Goal: Task Accomplishment & Management: Use online tool/utility

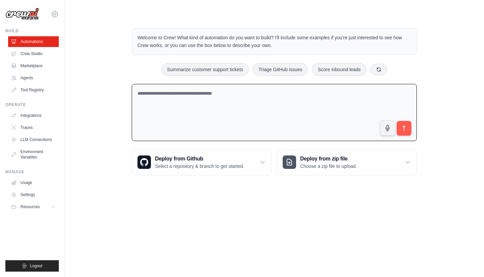
click at [32, 199] on link "Settings" at bounding box center [33, 195] width 51 height 11
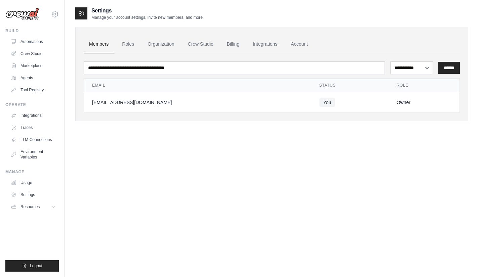
click at [123, 45] on link "Roles" at bounding box center [128, 44] width 23 height 18
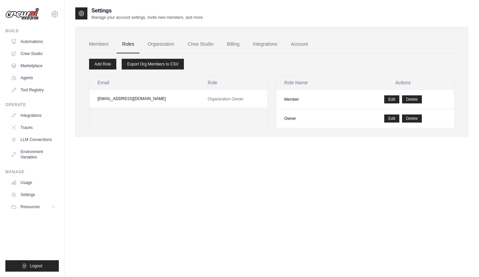
click at [168, 46] on link "Organization" at bounding box center [160, 44] width 37 height 18
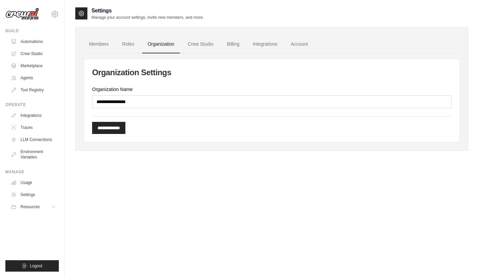
click at [211, 40] on link "Crew Studio" at bounding box center [201, 44] width 36 height 18
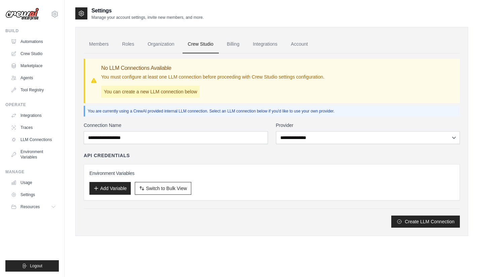
click at [240, 48] on link "Billing" at bounding box center [233, 44] width 23 height 18
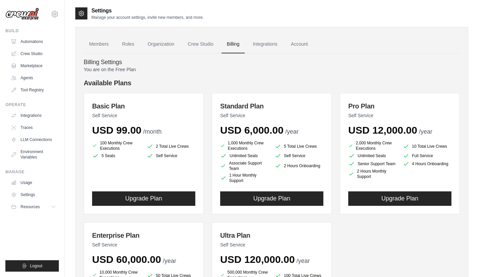
click at [282, 46] on link "Integrations" at bounding box center [264, 44] width 35 height 18
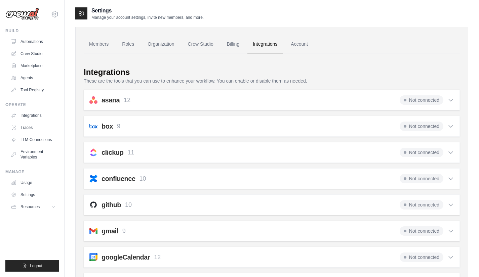
click at [312, 40] on link "Account" at bounding box center [299, 44] width 28 height 18
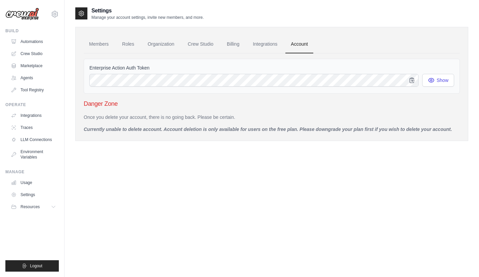
click at [37, 208] on span "Resources" at bounding box center [30, 206] width 19 height 5
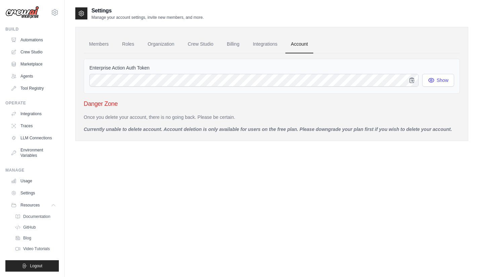
click at [30, 200] on button "Resources" at bounding box center [33, 205] width 51 height 11
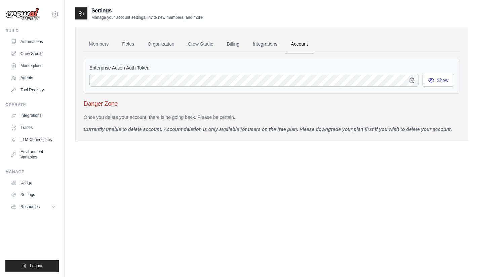
click at [273, 44] on link "Integrations" at bounding box center [264, 44] width 35 height 18
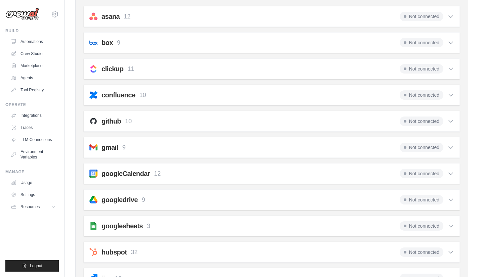
scroll to position [90, 0]
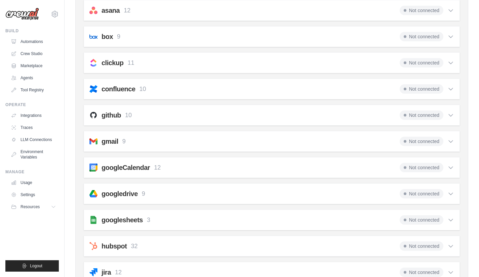
click at [428, 195] on span "Not connected" at bounding box center [422, 193] width 44 height 9
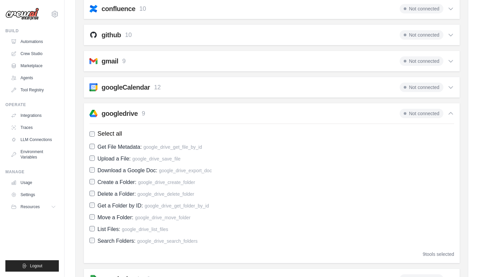
scroll to position [170, 0]
click at [409, 112] on span "Not connected" at bounding box center [422, 113] width 44 height 9
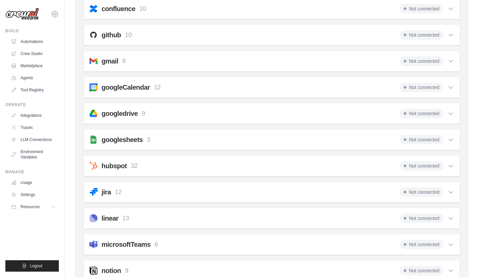
click at [427, 115] on span "Not connected" at bounding box center [422, 113] width 44 height 9
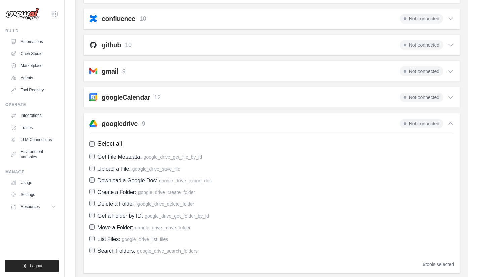
scroll to position [160, 0]
click at [14, 65] on icon at bounding box center [13, 65] width 5 height 5
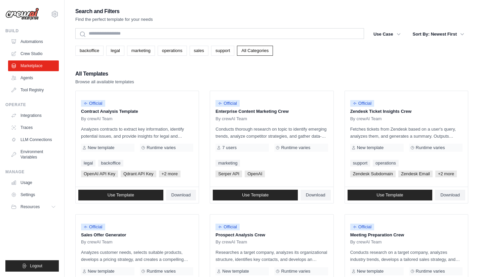
click at [32, 117] on link "Integrations" at bounding box center [33, 115] width 51 height 11
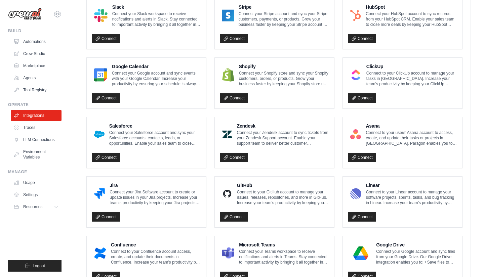
scroll to position [319, 0]
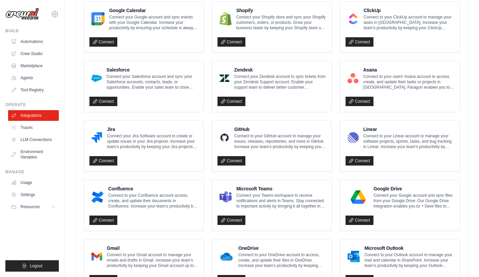
click at [360, 216] on link "Connect" at bounding box center [360, 220] width 28 height 9
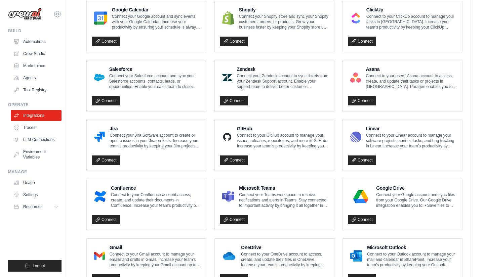
scroll to position [344, 0]
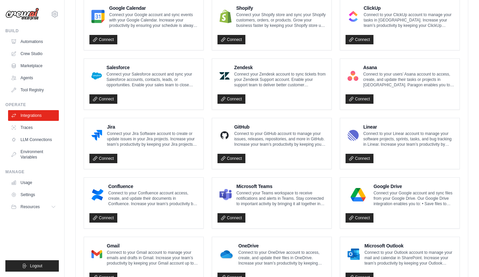
drag, startPoint x: 473, startPoint y: 221, endPoint x: 459, endPoint y: 222, distance: 14.2
click at [466, 218] on div "Notion Connect to your Notion account to manage your pages and databases in Not…" at bounding box center [272, 84] width 392 height 419
click at [365, 216] on link "Connect" at bounding box center [360, 217] width 28 height 9
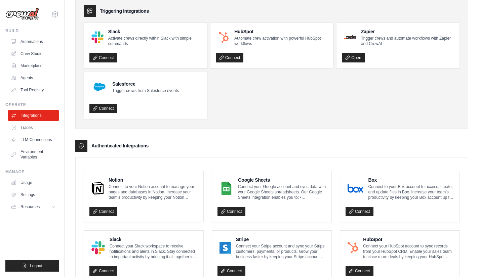
scroll to position [52, 0]
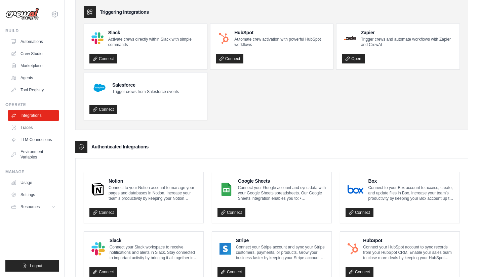
click at [36, 41] on link "Automations" at bounding box center [33, 41] width 51 height 11
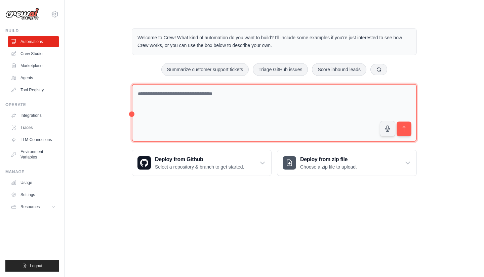
click at [192, 110] on textarea at bounding box center [274, 113] width 285 height 58
click at [246, 107] on textarea at bounding box center [274, 113] width 285 height 58
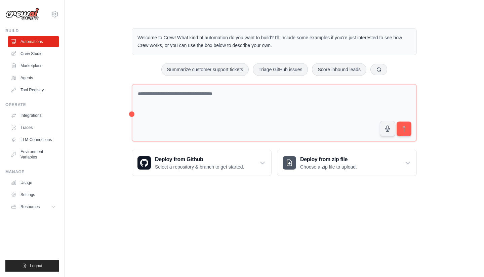
click at [47, 140] on link "LLM Connections" at bounding box center [33, 139] width 51 height 11
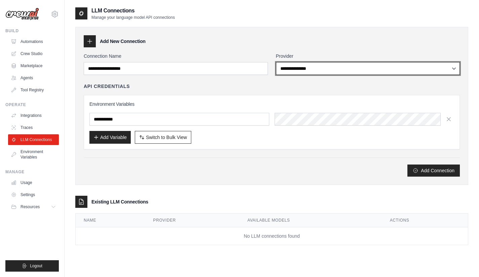
click at [344, 71] on select "**********" at bounding box center [368, 68] width 184 height 13
click at [276, 62] on select "**********" at bounding box center [368, 68] width 184 height 13
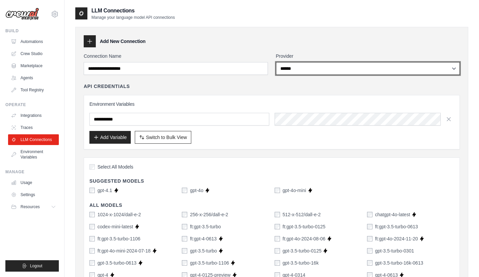
click at [292, 70] on select "**********" at bounding box center [368, 68] width 184 height 13
select select "*****"
click at [276, 62] on select "**********" at bounding box center [368, 68] width 184 height 13
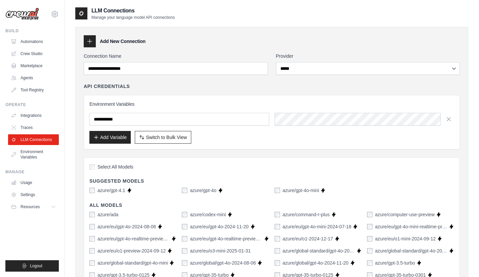
click at [96, 191] on div "azure/gpt-4.1" at bounding box center [107, 190] width 36 height 7
click at [95, 191] on div "azure/gpt-4.1" at bounding box center [107, 190] width 36 height 7
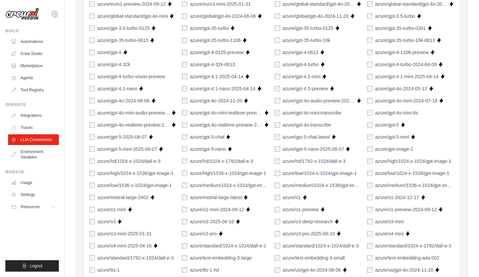
scroll to position [433, 0]
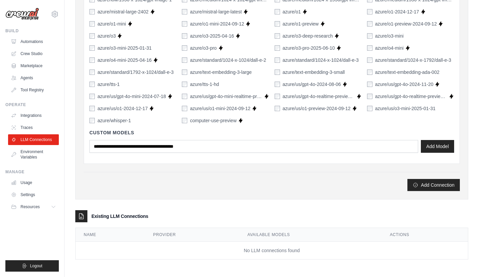
click at [437, 185] on button "Add Connection" at bounding box center [433, 185] width 52 height 12
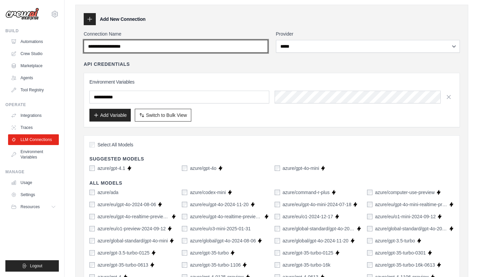
scroll to position [21, 0]
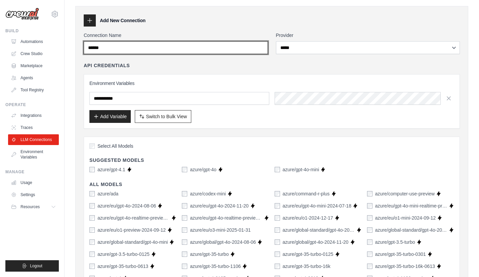
drag, startPoint x: 129, startPoint y: 51, endPoint x: 10, endPoint y: 46, distance: 119.1
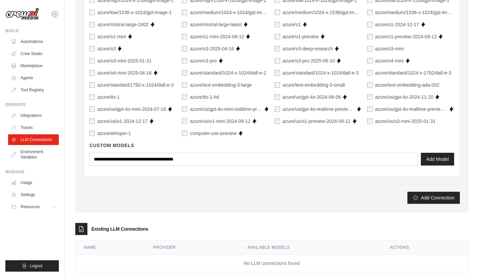
scroll to position [433, 0]
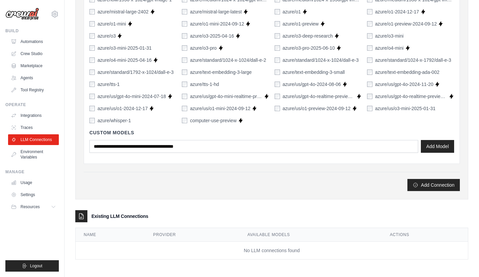
type input "*******"
click at [439, 190] on button "Add Connection" at bounding box center [433, 185] width 52 height 12
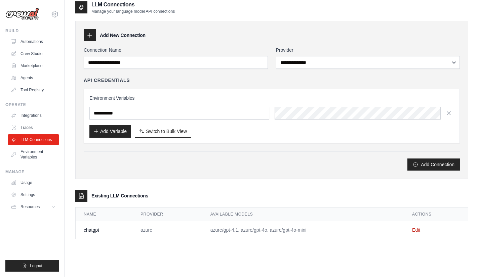
scroll to position [36, 0]
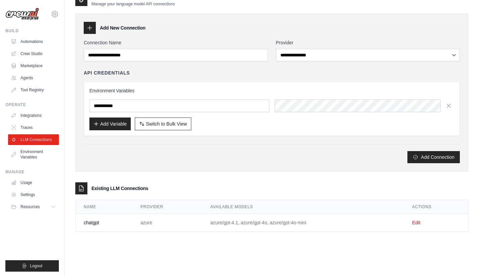
click at [27, 154] on link "Environment Variables" at bounding box center [33, 155] width 51 height 16
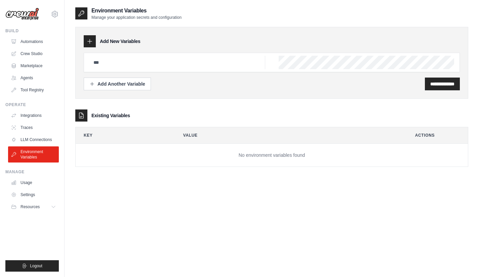
click at [25, 39] on link "Automations" at bounding box center [33, 41] width 51 height 11
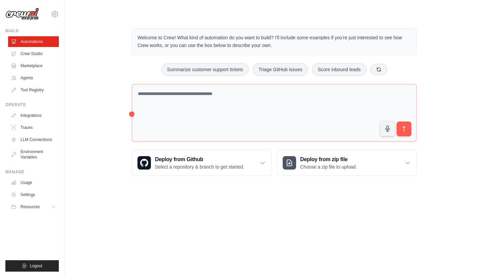
click at [45, 59] on link "Crew Studio" at bounding box center [33, 53] width 51 height 11
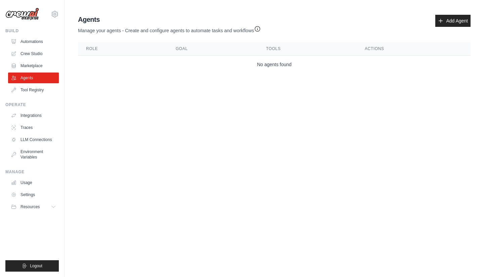
click at [459, 26] on link "Add Agent" at bounding box center [452, 21] width 35 height 12
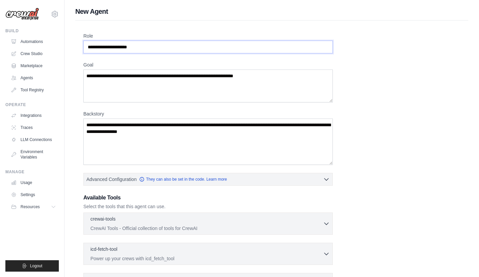
click at [149, 48] on input "Role" at bounding box center [207, 47] width 249 height 13
drag, startPoint x: 184, startPoint y: 47, endPoint x: 12, endPoint y: 32, distance: 172.8
click at [12, 32] on div "[EMAIL_ADDRESS][DOMAIN_NAME] Settings Build Automations Crew Studio" at bounding box center [239, 180] width 479 height 361
type input "**********"
click at [206, 95] on textarea "Goal" at bounding box center [207, 86] width 249 height 33
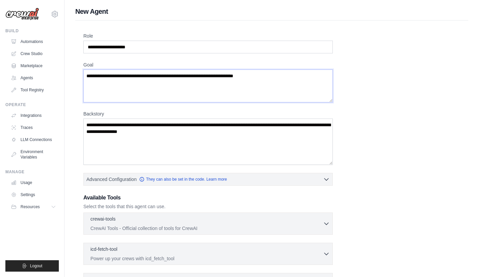
click at [227, 83] on textarea "Goal" at bounding box center [207, 86] width 249 height 33
drag, startPoint x: 305, startPoint y: 76, endPoint x: 234, endPoint y: 75, distance: 70.6
click at [241, 76] on textarea "Goal" at bounding box center [207, 86] width 249 height 33
paste textarea "**********"
type textarea "**********"
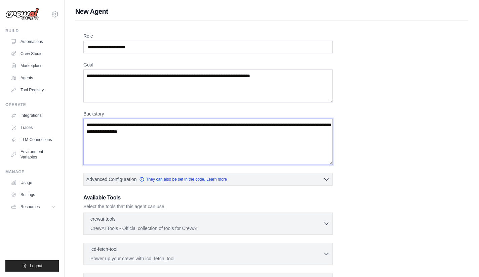
click at [142, 146] on textarea "Backstory" at bounding box center [207, 142] width 249 height 46
paste textarea "**********"
type textarea "**********"
click at [326, 176] on icon "button" at bounding box center [326, 179] width 7 height 7
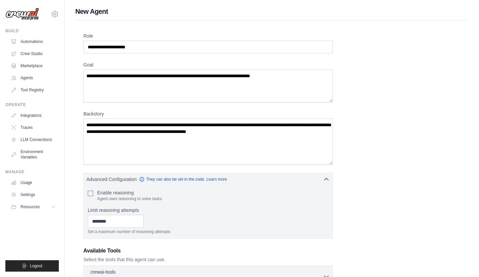
click at [93, 194] on div "Enable reasoning Agent uses reasoning to solve tasks" at bounding box center [208, 196] width 241 height 12
click at [374, 181] on div "**********" at bounding box center [271, 208] width 377 height 351
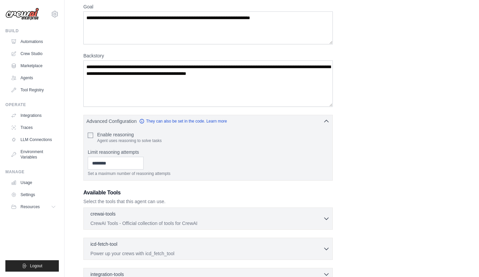
scroll to position [97, 0]
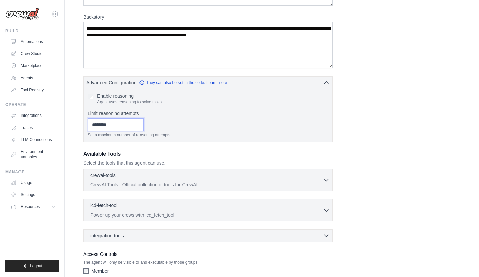
click at [114, 126] on input "Limit reasoning attempts" at bounding box center [116, 124] width 56 height 13
click at [406, 144] on div "**********" at bounding box center [271, 111] width 377 height 351
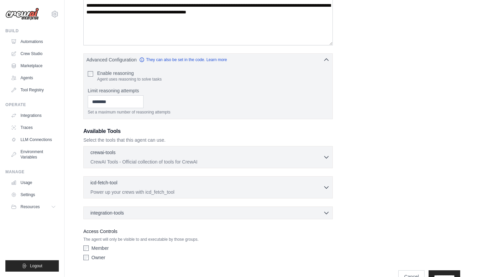
scroll to position [136, 0]
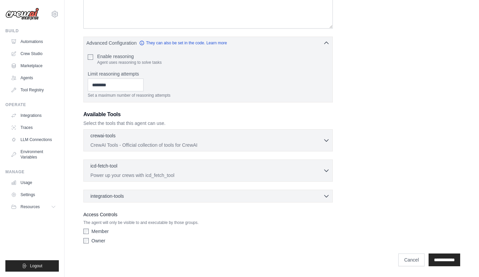
click at [236, 195] on div "integration-tools 0 selected" at bounding box center [209, 196] width 239 height 7
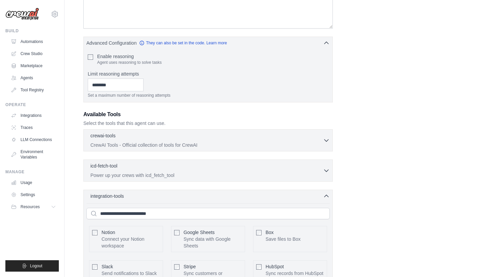
click at [236, 195] on div "integration-tools 0 selected" at bounding box center [209, 196] width 239 height 7
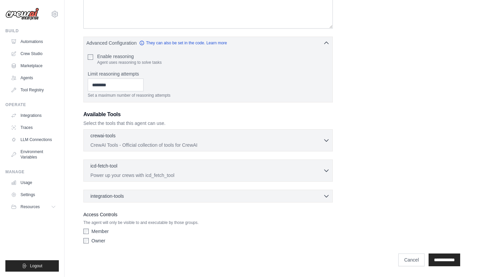
click at [180, 195] on div "integration-tools 0 selected" at bounding box center [209, 196] width 239 height 7
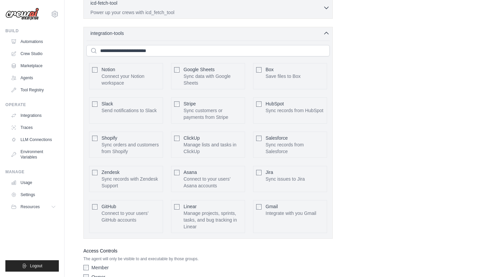
scroll to position [300, 0]
click at [156, 53] on input "text" at bounding box center [207, 50] width 243 height 11
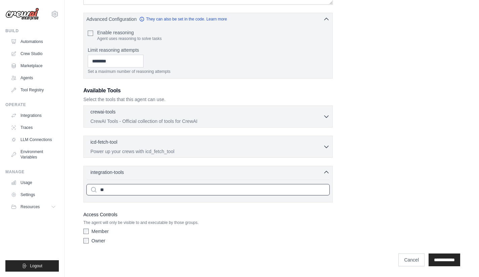
scroll to position [160, 0]
drag, startPoint x: 132, startPoint y: 191, endPoint x: 54, endPoint y: 189, distance: 78.0
click at [54, 189] on div "stefangrungwa@gmail.com Settings Build Automations Crew Studio" at bounding box center [239, 59] width 479 height 438
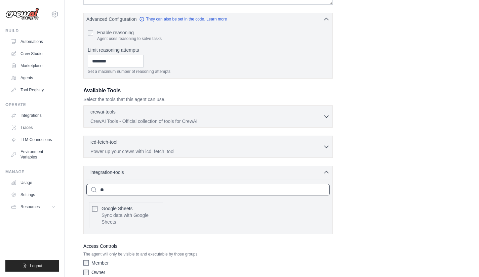
type input "*"
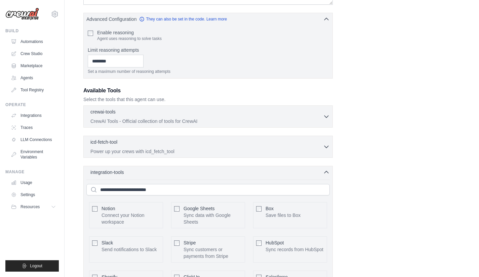
drag, startPoint x: 413, startPoint y: 140, endPoint x: 404, endPoint y: 140, distance: 9.1
click at [414, 140] on div "**********" at bounding box center [271, 147] width 377 height 550
click at [419, 112] on div "**********" at bounding box center [271, 147] width 377 height 550
click at [322, 113] on div "crewai-tools 0 selected" at bounding box center [206, 113] width 233 height 8
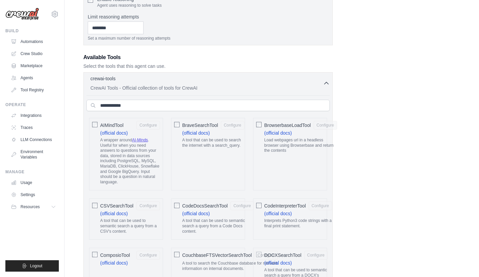
scroll to position [194, 0]
click at [132, 104] on input "text" at bounding box center [207, 104] width 243 height 11
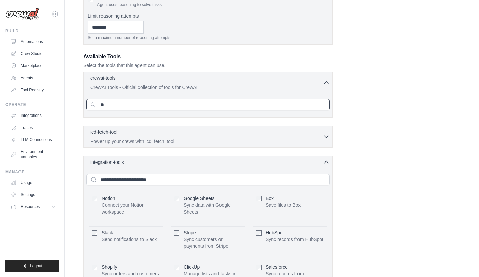
type input "*"
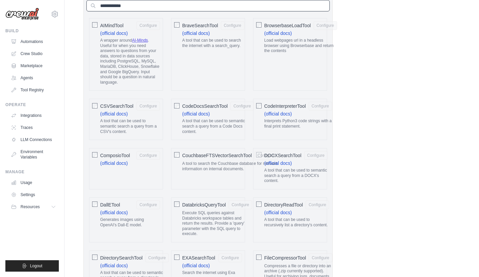
scroll to position [294, 0]
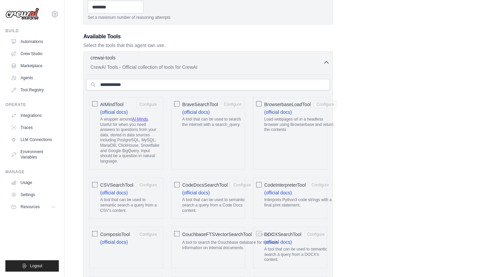
scroll to position [214, 0]
click at [326, 64] on icon "button" at bounding box center [326, 63] width 7 height 7
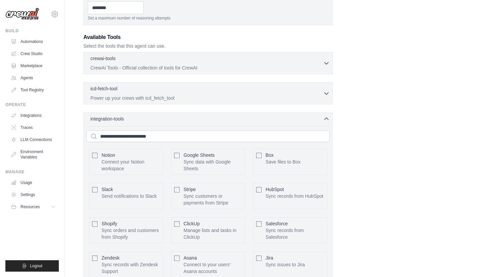
drag, startPoint x: 157, startPoint y: 96, endPoint x: 198, endPoint y: 96, distance: 40.3
click at [157, 96] on p "Power up your crews with icd_fetch_tool" at bounding box center [206, 98] width 233 height 7
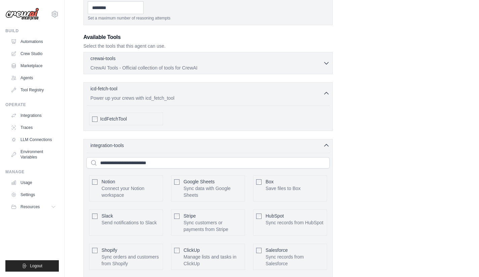
click at [247, 92] on div "icd-fetch-tool 0 selected" at bounding box center [206, 89] width 233 height 8
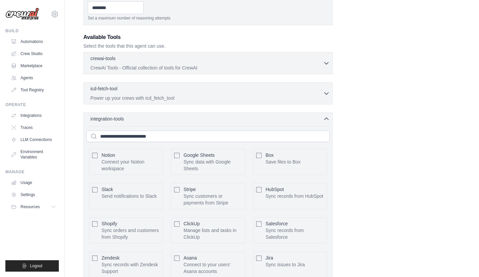
click at [325, 120] on icon "button" at bounding box center [326, 119] width 7 height 7
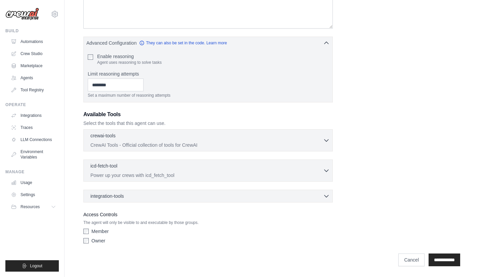
click at [145, 240] on div "Owner" at bounding box center [207, 241] width 249 height 7
click at [125, 139] on div "crewai-tools 0 selected" at bounding box center [206, 136] width 233 height 8
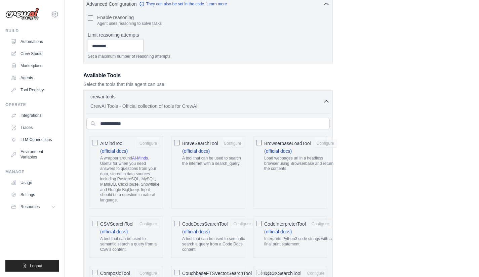
scroll to position [177, 0]
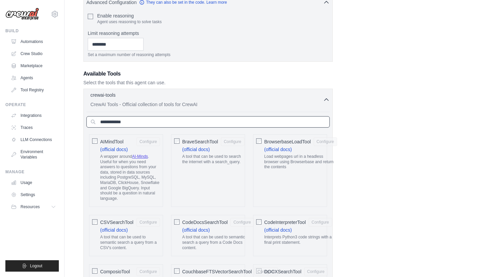
click at [158, 125] on input "text" at bounding box center [207, 121] width 243 height 11
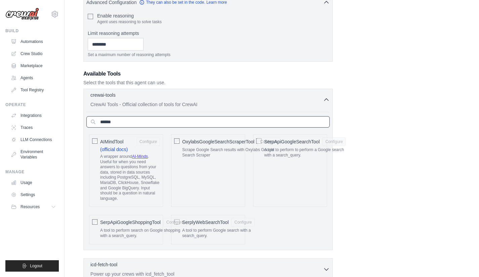
type input "******"
click at [403, 163] on div "**********" at bounding box center [271, 100] width 377 height 490
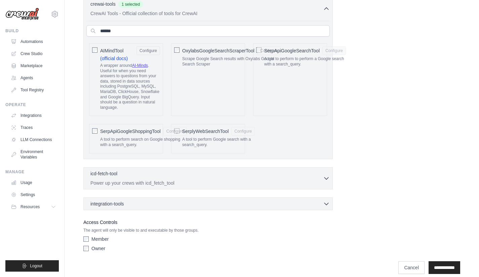
scroll to position [281, 0]
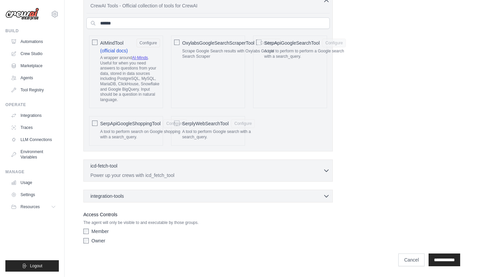
click at [137, 167] on div "icd-fetch-tool 0 selected" at bounding box center [206, 167] width 233 height 8
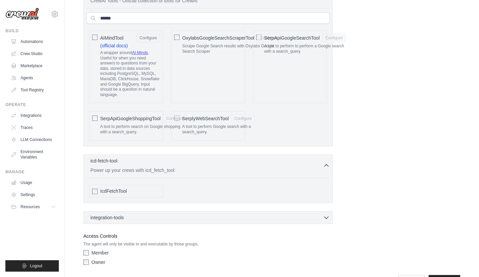
click at [135, 221] on div "integration-tools 0 selected" at bounding box center [209, 217] width 239 height 7
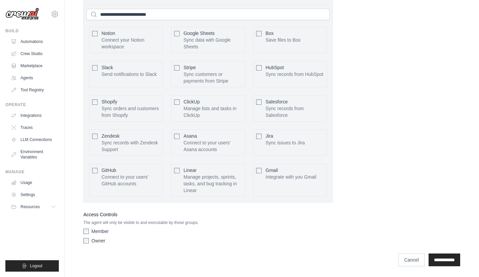
scroll to position [505, 0]
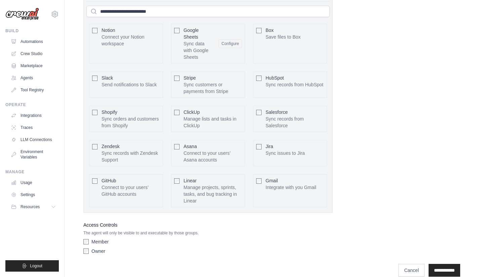
click at [229, 48] on button "Configure" at bounding box center [230, 43] width 24 height 9
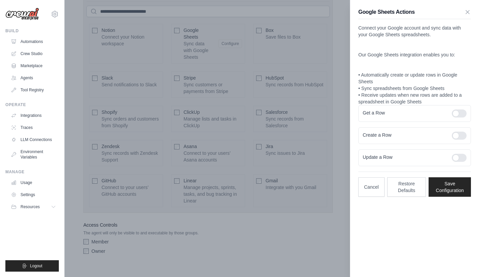
click at [466, 13] on icon "button" at bounding box center [467, 12] width 7 height 7
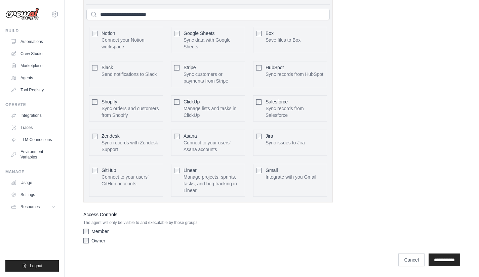
click at [263, 38] on div "Box Save files to Box Configure" at bounding box center [290, 40] width 74 height 26
click at [262, 38] on div "Box Save files to Box Configure" at bounding box center [290, 40] width 74 height 26
click at [442, 262] on input "**********" at bounding box center [445, 260] width 32 height 13
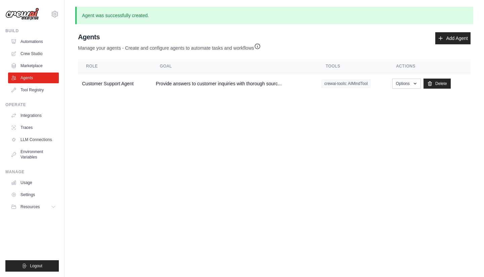
click at [133, 83] on td "Customer Support Agent" at bounding box center [115, 83] width 74 height 21
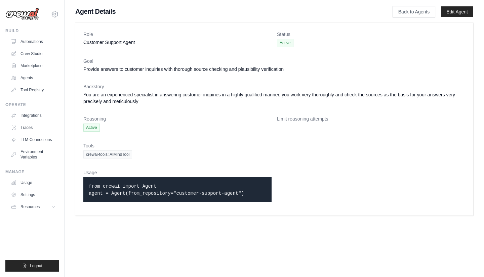
click at [34, 80] on link "Agents" at bounding box center [33, 78] width 51 height 11
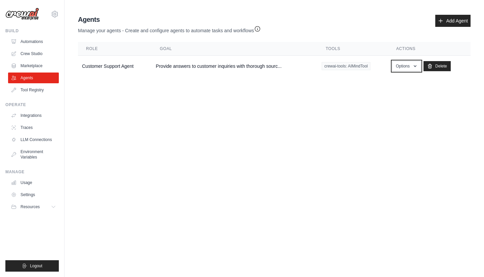
click at [405, 69] on button "Options" at bounding box center [406, 66] width 29 height 10
click at [402, 77] on link "Show" at bounding box center [396, 81] width 48 height 12
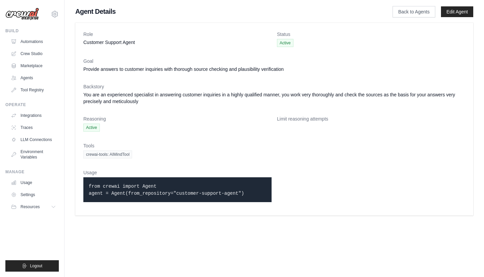
click at [36, 42] on link "Automations" at bounding box center [33, 41] width 51 height 11
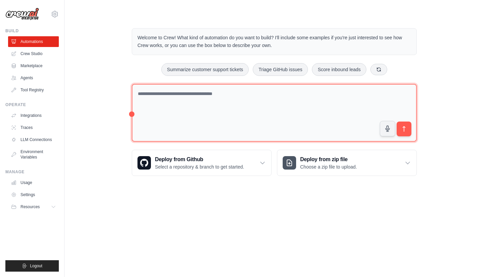
click at [180, 102] on textarea at bounding box center [274, 113] width 285 height 58
type textarea "*"
type textarea "**********"
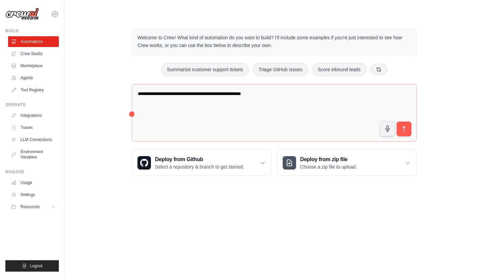
click at [408, 132] on button "submit" at bounding box center [404, 129] width 15 height 15
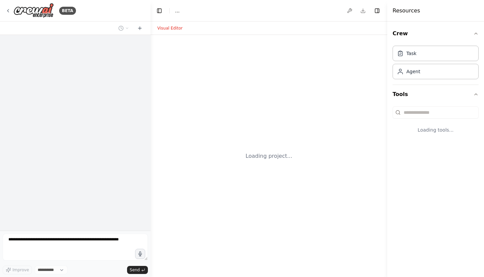
select select "****"
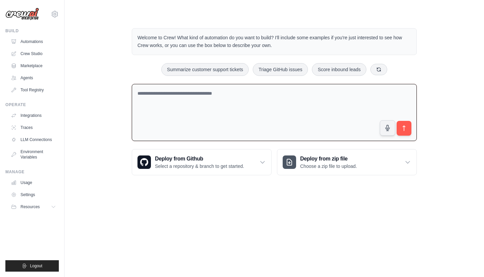
click at [184, 98] on textarea at bounding box center [274, 112] width 285 height 57
paste textarea "**********"
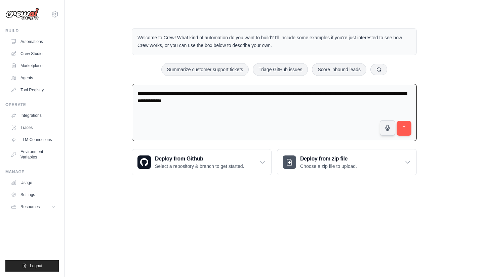
type textarea "**********"
click at [406, 129] on icon "submit" at bounding box center [404, 128] width 7 height 7
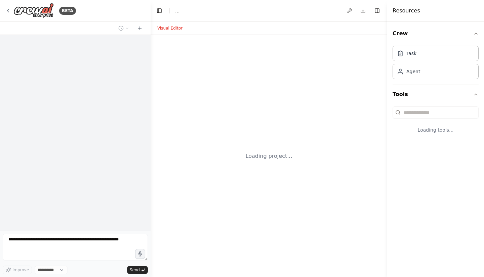
select select "****"
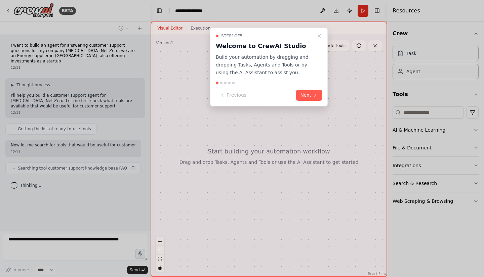
click at [306, 95] on button "Next" at bounding box center [309, 95] width 26 height 11
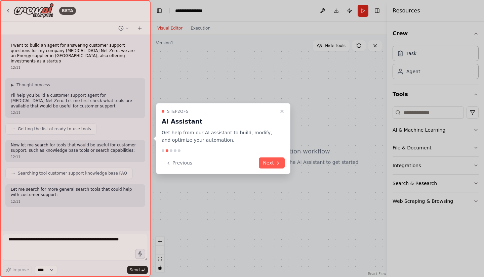
scroll to position [10, 0]
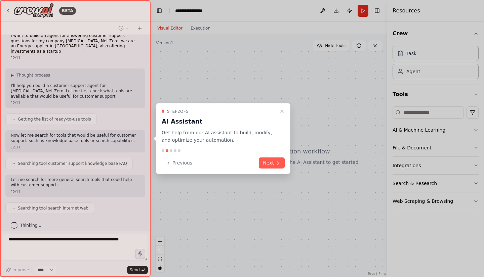
click at [270, 164] on button "Next" at bounding box center [272, 163] width 26 height 11
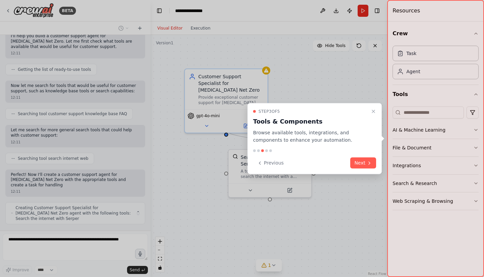
scroll to position [65, 0]
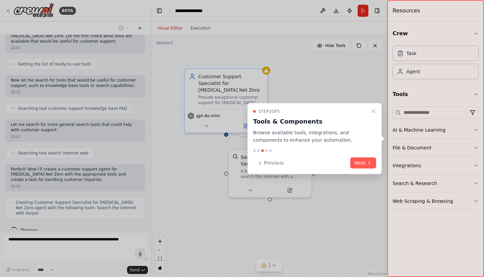
click at [363, 166] on button "Next" at bounding box center [363, 163] width 26 height 11
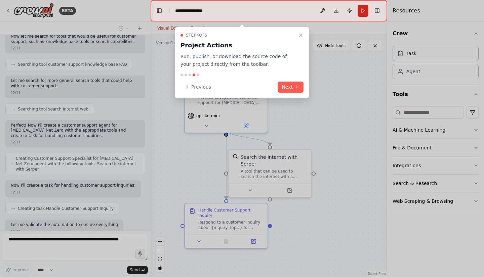
scroll to position [149, 0]
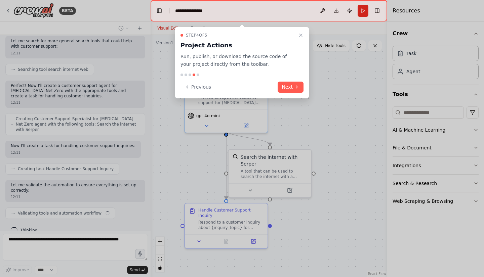
click at [290, 86] on button "Next" at bounding box center [291, 87] width 26 height 11
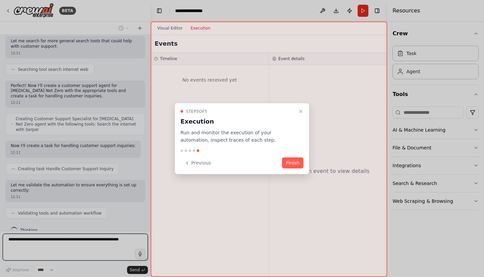
click at [290, 165] on button "Finish" at bounding box center [293, 163] width 22 height 11
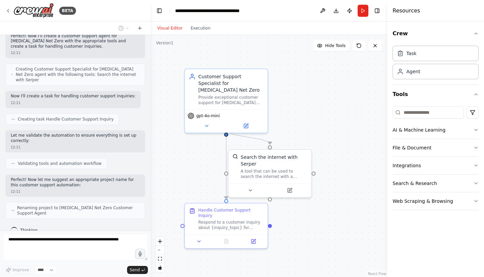
scroll to position [193, 0]
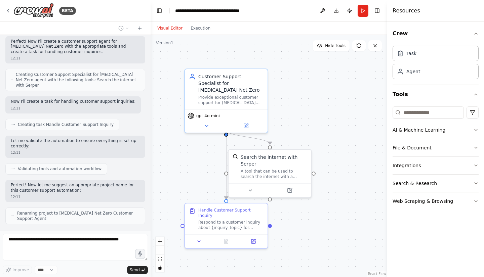
click at [206, 125] on icon at bounding box center [206, 125] width 3 height 1
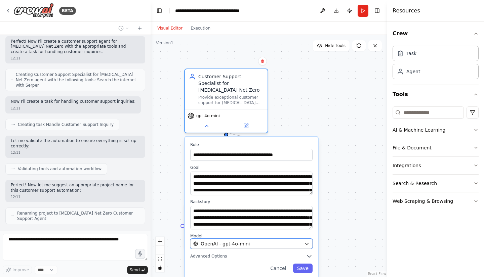
click at [256, 241] on div "OpenAI - gpt-4o-mini" at bounding box center [247, 244] width 108 height 7
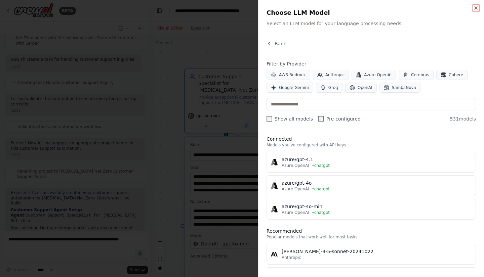
click at [478, 8] on icon "button" at bounding box center [475, 7] width 5 height 5
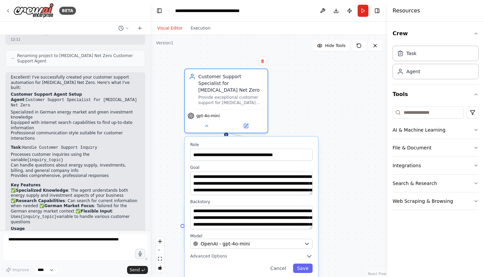
scroll to position [356, 0]
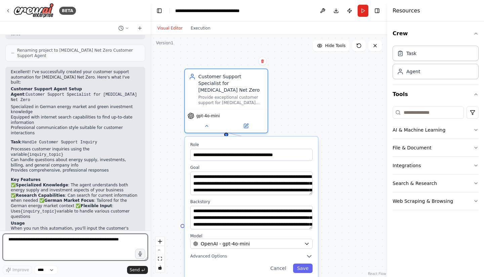
click at [36, 242] on textarea at bounding box center [75, 247] width 145 height 27
type textarea "**********"
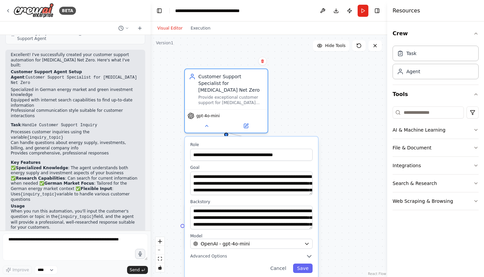
scroll to position [396, 0]
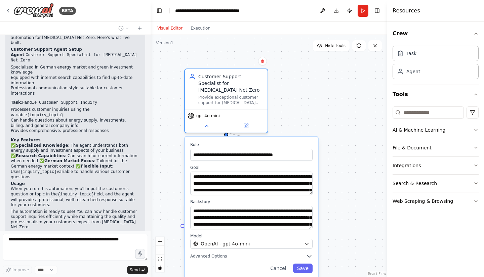
click at [280, 264] on button "Cancel" at bounding box center [278, 268] width 24 height 9
click at [292, 121] on div ".deletable-edge-delete-btn { width: 20px; height: 20px; border: 0px solid #ffff…" at bounding box center [269, 156] width 237 height 242
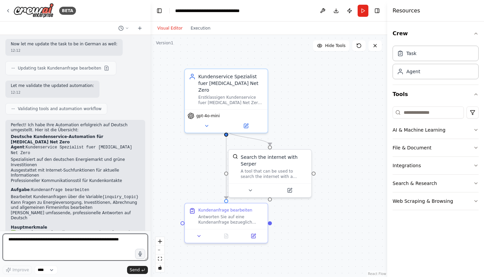
scroll to position [824, 0]
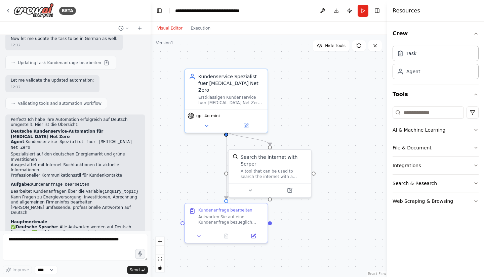
click at [475, 165] on icon "button" at bounding box center [476, 165] width 3 height 1
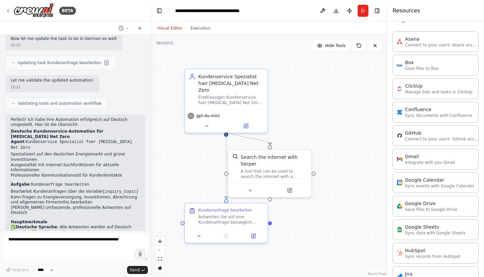
scroll to position [148, 0]
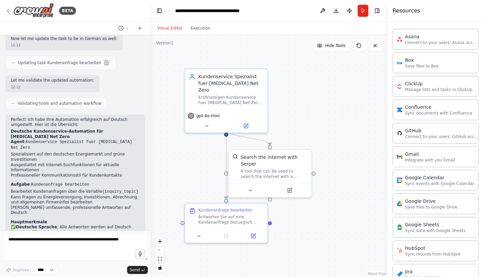
click at [418, 205] on p "Save files to Google Drive" at bounding box center [431, 207] width 52 height 5
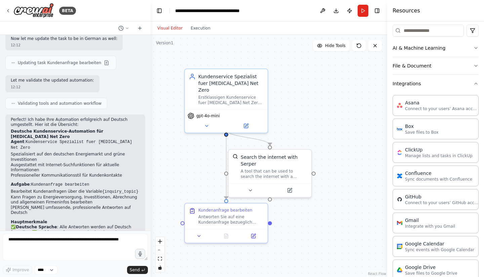
scroll to position [0, 0]
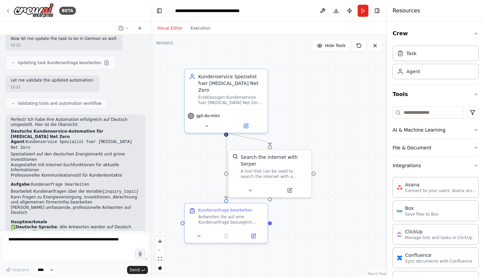
click at [471, 169] on button "Integrations" at bounding box center [436, 165] width 86 height 17
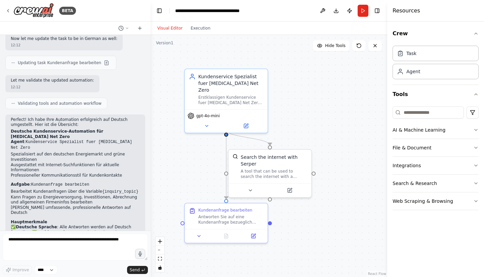
click at [469, 149] on button "File & Document" at bounding box center [436, 147] width 86 height 17
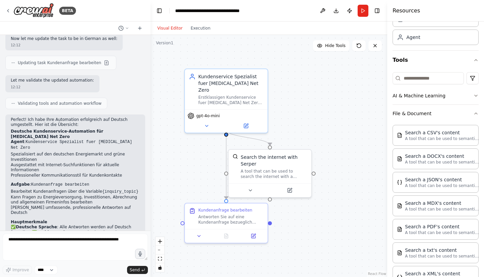
scroll to position [24, 0]
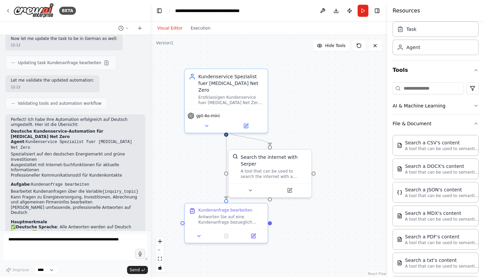
click at [467, 121] on button "File & Document" at bounding box center [436, 123] width 86 height 17
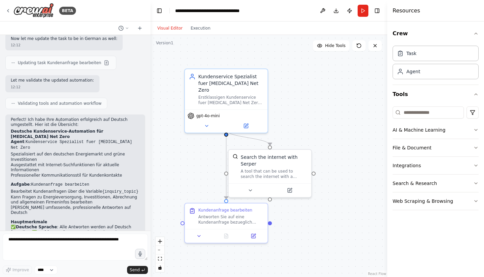
click at [475, 185] on icon "button" at bounding box center [475, 183] width 5 height 5
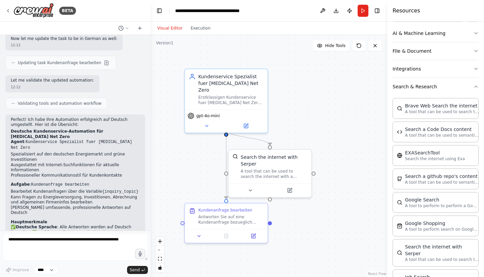
scroll to position [95, 0]
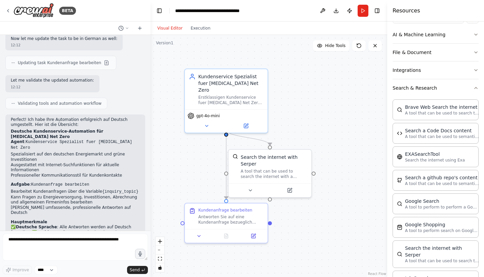
click at [473, 89] on icon "button" at bounding box center [475, 87] width 5 height 5
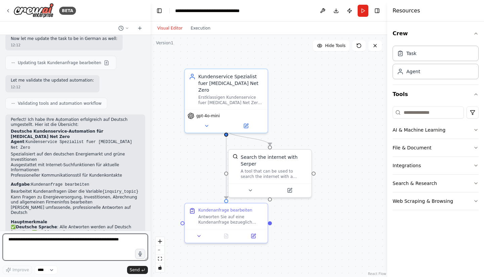
click at [55, 241] on textarea at bounding box center [75, 247] width 145 height 27
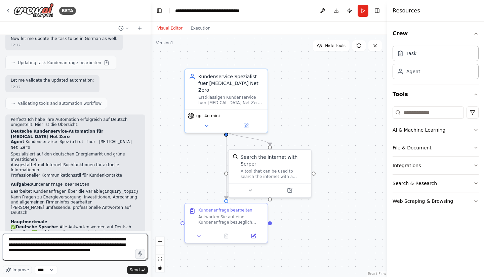
type textarea "**********"
click at [139, 272] on span "Send" at bounding box center [135, 270] width 10 height 5
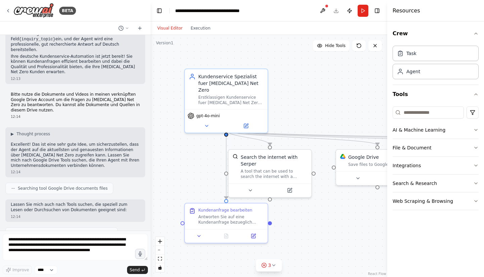
scroll to position [1095, 0]
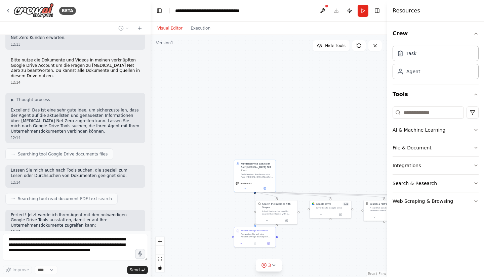
click at [275, 267] on icon at bounding box center [273, 265] width 5 height 5
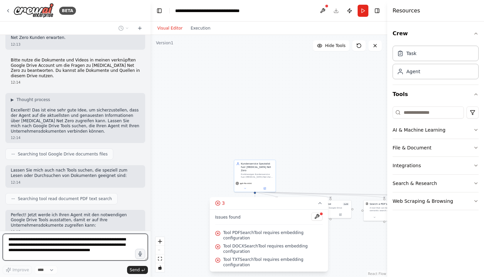
click at [286, 141] on div ".deletable-edge-delete-btn { width: 20px; height: 20px; border: 0px solid #ffff…" at bounding box center [269, 156] width 237 height 242
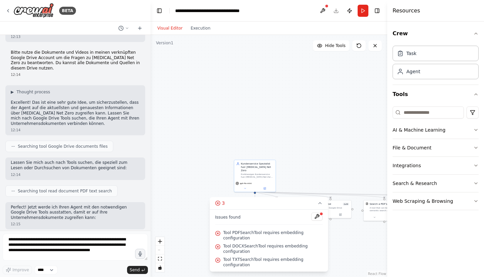
scroll to position [1137, 0]
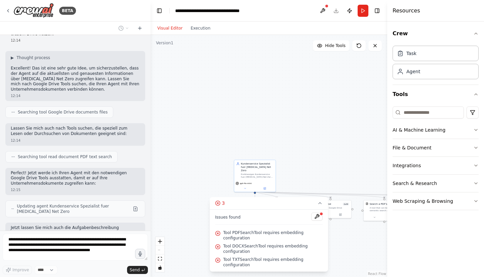
click at [319, 206] on icon at bounding box center [319, 203] width 5 height 5
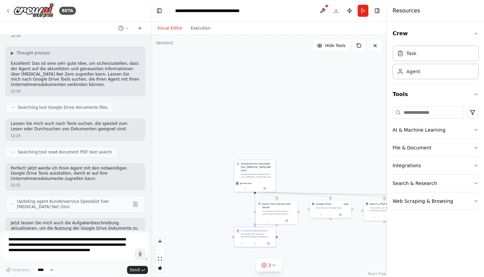
scroll to position [1176, 0]
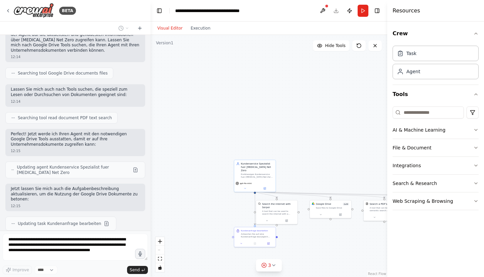
click at [276, 267] on icon at bounding box center [273, 265] width 5 height 5
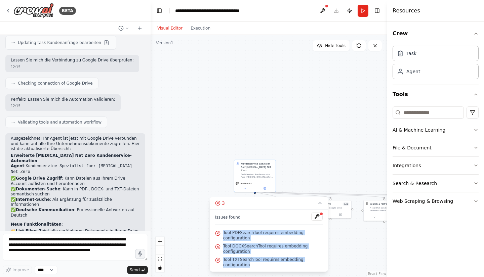
drag, startPoint x: 319, startPoint y: 265, endPoint x: 221, endPoint y: 241, distance: 101.3
click at [221, 241] on div "Issues found Tool PDFSearchTool requires embedding configuration Tool DOCXSearc…" at bounding box center [269, 241] width 118 height 62
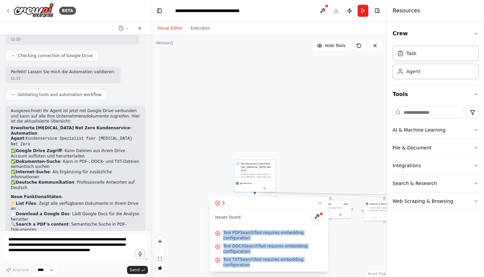
scroll to position [1390, 0]
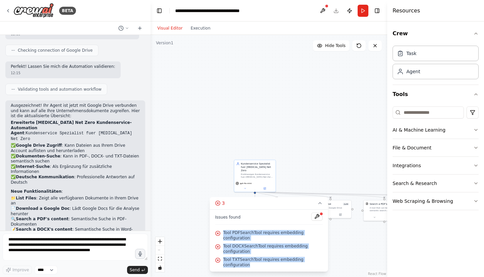
copy div "Tool PDFSearchTool requires embedding configuration Tool DOCXSearchTool require…"
click at [320, 206] on icon at bounding box center [319, 203] width 5 height 5
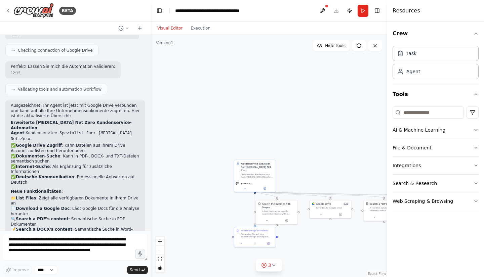
click at [319, 250] on div ".deletable-edge-delete-btn { width: 20px; height: 20px; border: 0px solid #ffff…" at bounding box center [269, 156] width 237 height 242
click at [371, 209] on div "A tool that can be used to semantic search a query from a PDF's content." at bounding box center [386, 209] width 33 height 5
click at [461, 184] on button "Search & Research" at bounding box center [436, 183] width 86 height 17
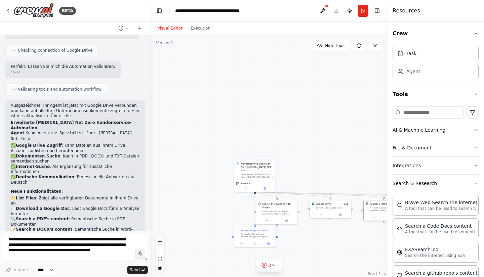
click at [473, 181] on icon "button" at bounding box center [475, 183] width 5 height 5
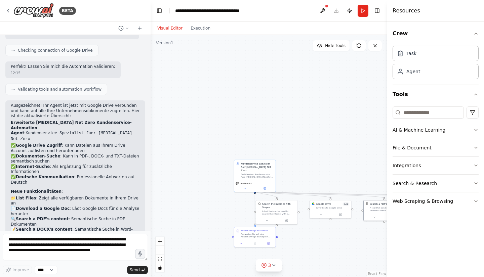
click at [477, 149] on icon "button" at bounding box center [475, 147] width 5 height 5
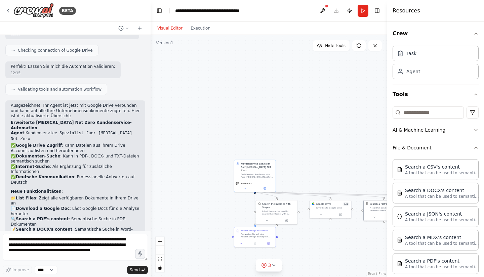
click at [473, 148] on icon "button" at bounding box center [475, 147] width 5 height 5
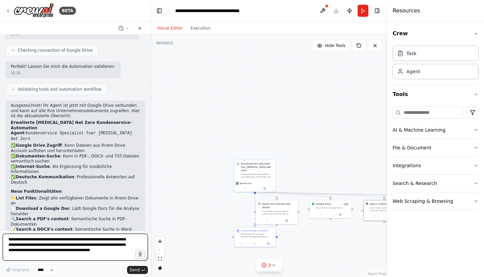
click at [63, 244] on textarea "**********" at bounding box center [75, 247] width 145 height 27
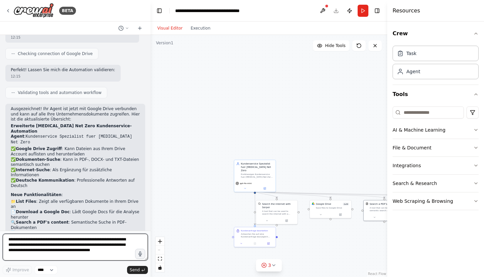
scroll to position [1385, 0]
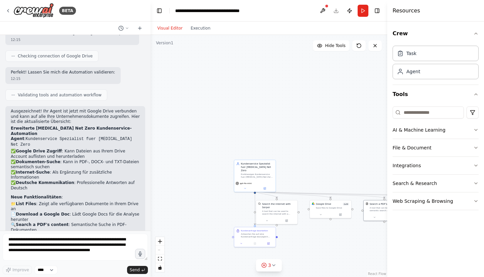
click at [11, 11] on div "BETA" at bounding box center [40, 10] width 71 height 15
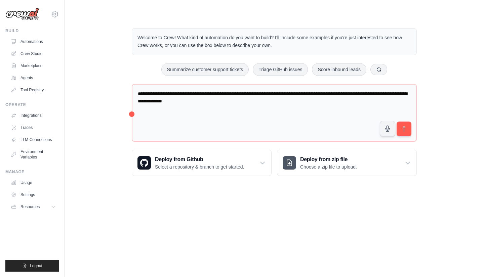
click at [42, 53] on link "Crew Studio" at bounding box center [33, 53] width 51 height 11
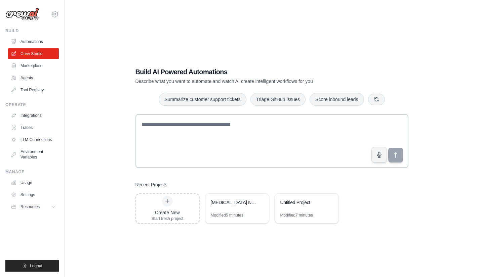
click at [38, 115] on link "Integrations" at bounding box center [33, 115] width 51 height 11
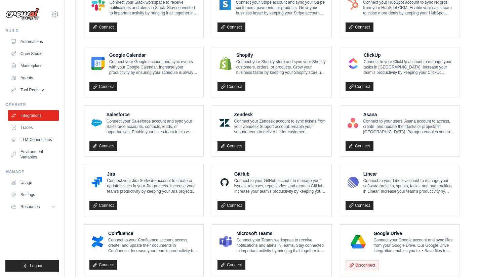
scroll to position [353, 0]
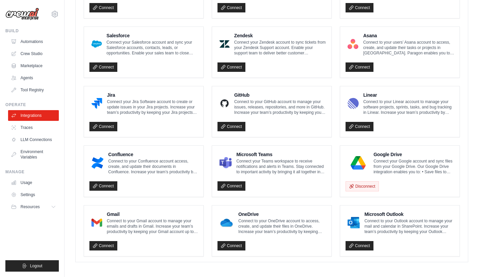
click at [35, 155] on link "Environment Variables" at bounding box center [33, 155] width 51 height 16
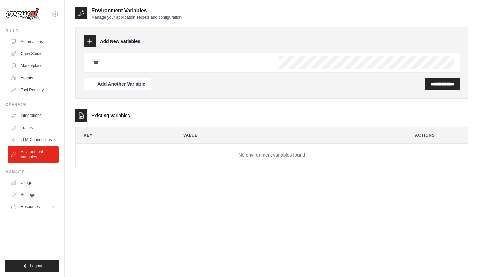
click at [35, 66] on link "Marketplace" at bounding box center [33, 66] width 51 height 11
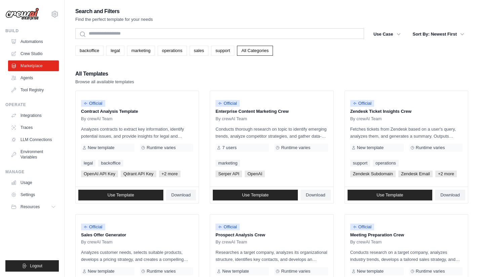
click at [37, 56] on link "Crew Studio" at bounding box center [33, 53] width 51 height 11
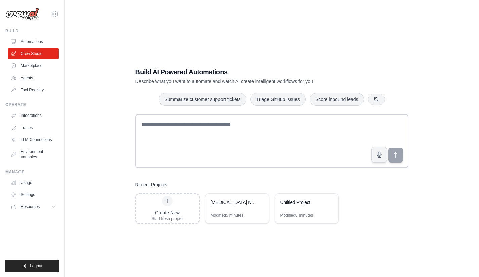
click at [231, 205] on div "Plan-B Net Zero Customer Support Agent" at bounding box center [234, 202] width 46 height 7
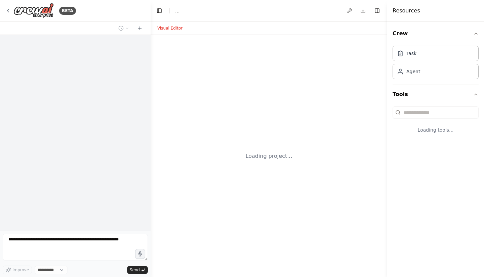
select select "****"
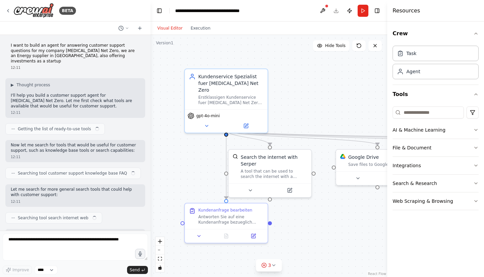
scroll to position [1390, 0]
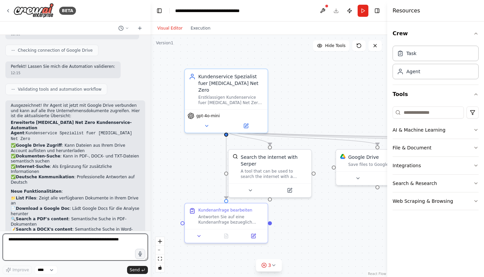
click at [66, 239] on textarea at bounding box center [75, 247] width 145 height 27
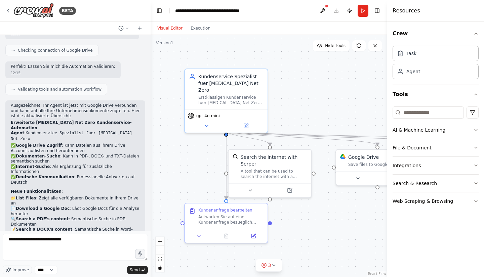
drag, startPoint x: 45, startPoint y: 175, endPoint x: 76, endPoint y: 178, distance: 31.7
copy p "(PDF, DOCX, TXT)"
click at [82, 241] on textarea "**********" at bounding box center [75, 247] width 145 height 27
paste textarea "**********"
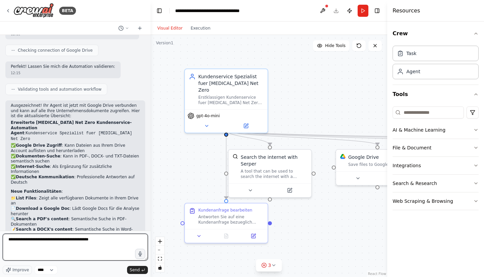
click at [70, 240] on textarea "**********" at bounding box center [75, 247] width 145 height 27
click at [71, 242] on textarea "**********" at bounding box center [75, 247] width 145 height 27
click at [113, 240] on textarea "**********" at bounding box center [75, 247] width 145 height 27
click at [15, 241] on textarea "**********" at bounding box center [75, 247] width 145 height 27
type textarea "**********"
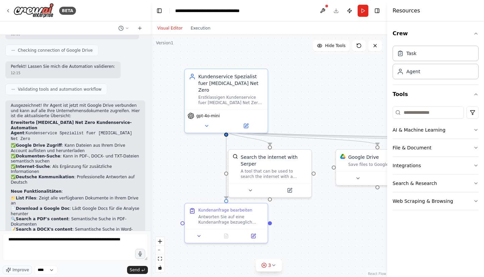
click at [131, 271] on span "Send" at bounding box center [135, 270] width 10 height 5
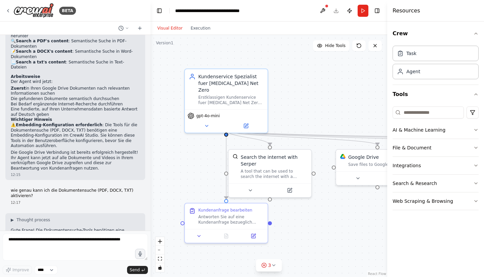
scroll to position [1681, 0]
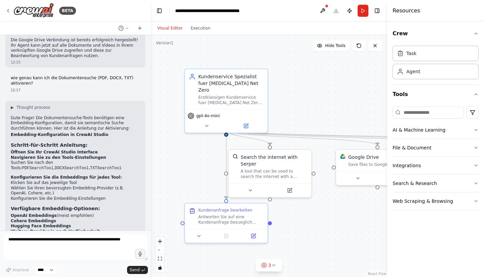
click at [12, 12] on div "BETA" at bounding box center [40, 10] width 71 height 15
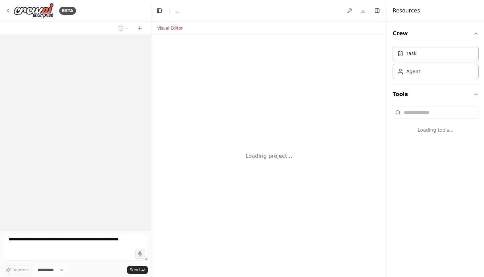
select select "****"
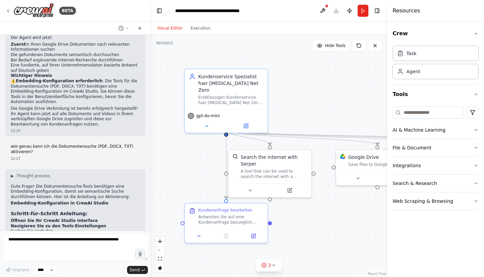
scroll to position [1612, 0]
drag, startPoint x: 59, startPoint y: 101, endPoint x: 88, endPoint y: 99, distance: 29.3
click at [88, 230] on li "Suchen Sie nach den Tools: PDFSearchTool , DOCXSearchTool , TXTSearchTool" at bounding box center [75, 235] width 129 height 11
copy code "PDFSearchTool"
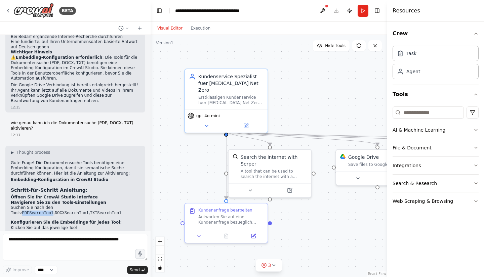
scroll to position [1636, 0]
copy code "PDFSearchTool"
click at [440, 148] on button "File & Document" at bounding box center [436, 147] width 86 height 17
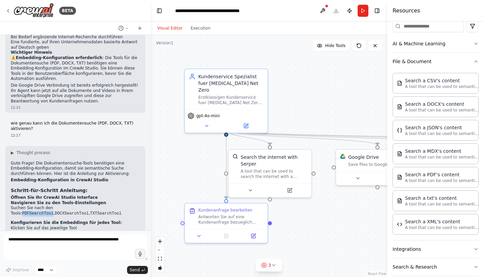
scroll to position [90, 0]
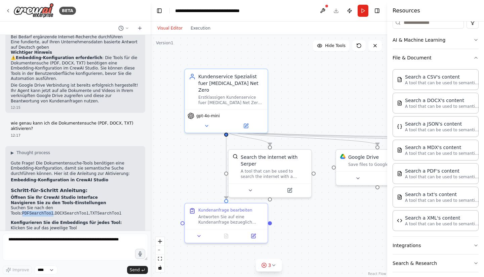
click at [425, 175] on p "A tool that can be used to semantic search a query from a PDF's content." at bounding box center [442, 176] width 74 height 5
click at [453, 176] on p "A tool that can be used to semantic search a query from a PDF's content." at bounding box center [442, 176] width 74 height 5
click at [280, 267] on icon at bounding box center [280, 265] width 5 height 5
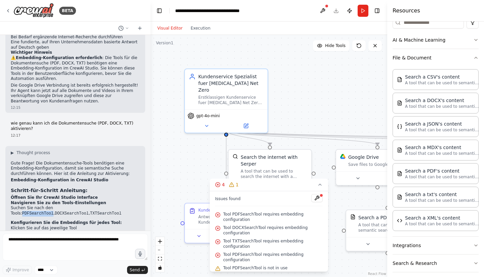
click at [320, 188] on icon at bounding box center [319, 184] width 5 height 5
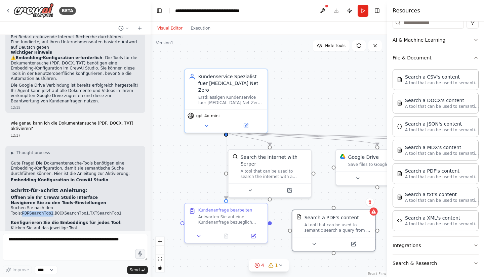
drag, startPoint x: 379, startPoint y: 221, endPoint x: 319, endPoint y: 218, distance: 59.9
click at [319, 218] on div "Search a PDF's content A tool that can be used to semantic search a query from …" at bounding box center [338, 223] width 67 height 19
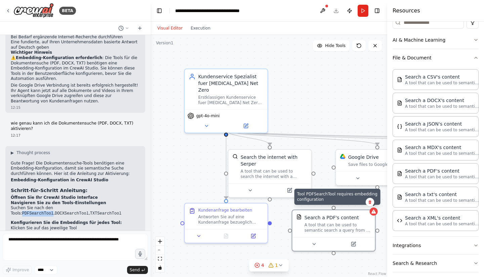
click at [374, 212] on icon at bounding box center [373, 212] width 4 height 4
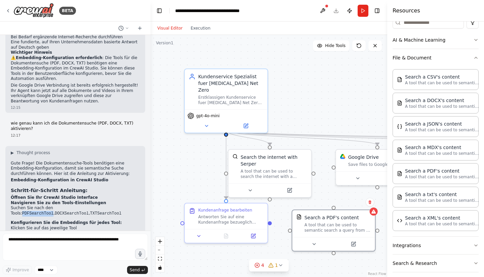
click at [356, 245] on icon at bounding box center [353, 244] width 5 height 5
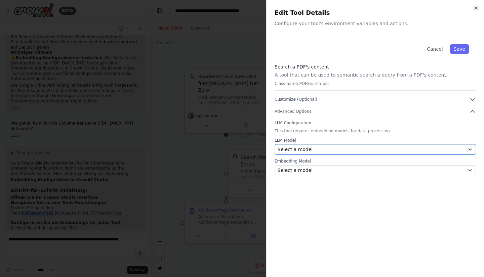
click at [306, 146] on button "Select a model" at bounding box center [375, 150] width 201 height 10
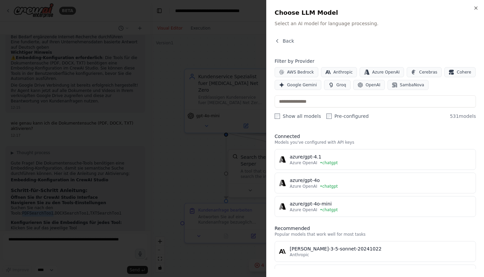
click at [353, 206] on div "azure/gpt-4o-mini" at bounding box center [381, 204] width 182 height 7
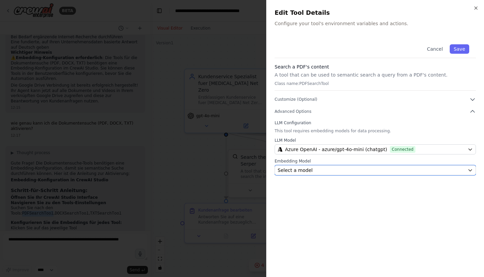
click at [309, 171] on div "Select a model" at bounding box center [371, 170] width 187 height 7
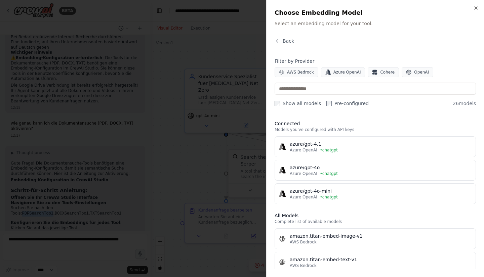
click at [339, 171] on div "Azure OpenAI • chatgpt" at bounding box center [381, 173] width 182 height 5
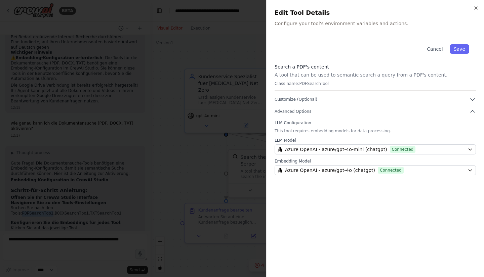
click at [456, 49] on button "Save" at bounding box center [459, 48] width 19 height 9
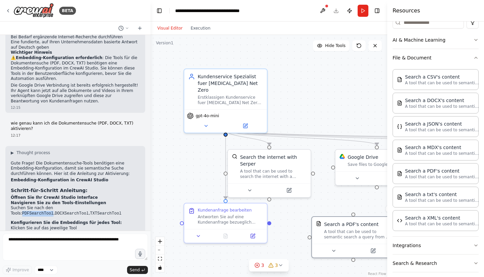
drag, startPoint x: 355, startPoint y: 222, endPoint x: 375, endPoint y: 229, distance: 21.4
click at [376, 229] on div "A tool that can be used to semantic search a query from a PDF's content." at bounding box center [357, 234] width 67 height 11
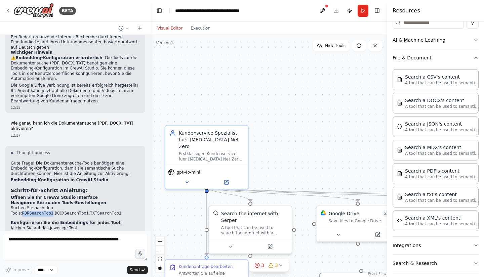
drag, startPoint x: 355, startPoint y: 188, endPoint x: 358, endPoint y: 241, distance: 53.2
click at [359, 243] on div ".deletable-edge-delete-btn { width: 20px; height: 20px; border: 0px solid #ffff…" at bounding box center [269, 156] width 237 height 242
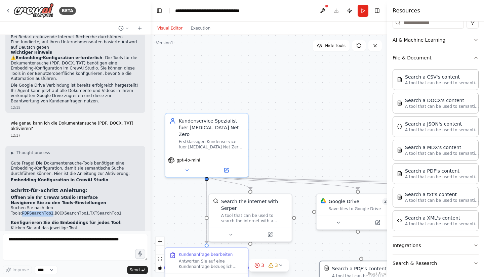
click at [361, 270] on div "Search a PDF's content A tool that can be used to semantic search a query from …" at bounding box center [361, 282] width 84 height 42
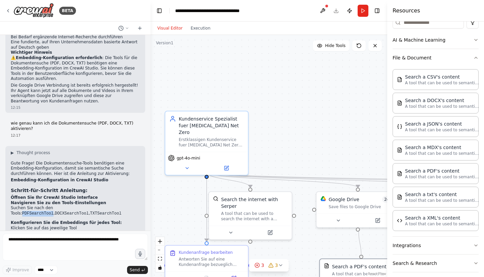
drag, startPoint x: 360, startPoint y: 256, endPoint x: 359, endPoint y: 231, distance: 25.9
click at [359, 231] on div ".deletable-edge-delete-btn { width: 20px; height: 20px; border: 0px solid #ffff…" at bounding box center [269, 156] width 237 height 242
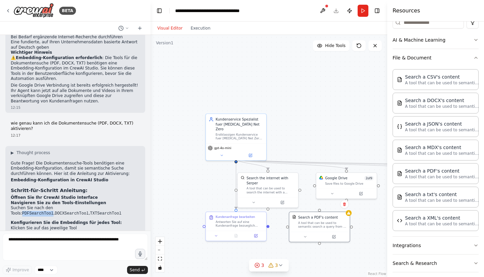
drag, startPoint x: 351, startPoint y: 235, endPoint x: 321, endPoint y: 224, distance: 32.0
click at [321, 224] on div "A tool that can be used to semantic search a query from a PDF's content." at bounding box center [322, 225] width 49 height 8
drag, startPoint x: 327, startPoint y: 228, endPoint x: 359, endPoint y: 234, distance: 32.5
click at [359, 234] on div "Search a PDF's content A tool that can be used to semantic search a query from …" at bounding box center [349, 226] width 61 height 19
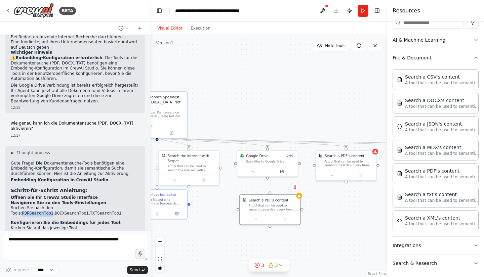
drag, startPoint x: 292, startPoint y: 233, endPoint x: 213, endPoint y: 211, distance: 82.1
click at [213, 211] on div ".deletable-edge-delete-btn { width: 20px; height: 20px; border: 0px solid #ffff…" at bounding box center [269, 156] width 237 height 242
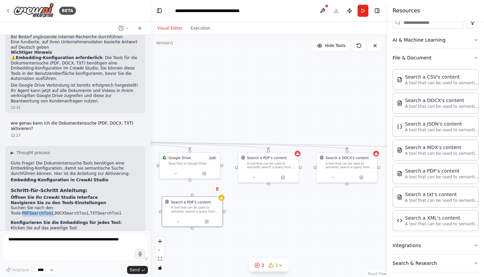
drag, startPoint x: 347, startPoint y: 221, endPoint x: 269, endPoint y: 223, distance: 77.7
click at [269, 223] on div ".deletable-edge-delete-btn { width: 20px; height: 20px; border: 0px solid #ffff…" at bounding box center [269, 156] width 237 height 242
click at [218, 188] on icon at bounding box center [217, 189] width 4 height 4
click at [201, 193] on button "Confirm" at bounding box center [198, 189] width 24 height 8
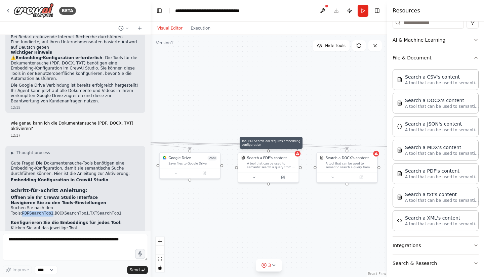
click at [298, 155] on div at bounding box center [298, 154] width 6 height 6
click at [269, 165] on div "A tool that can be used to semantic search a query from a PDF's content." at bounding box center [271, 166] width 49 height 8
click at [286, 175] on button at bounding box center [283, 178] width 28 height 6
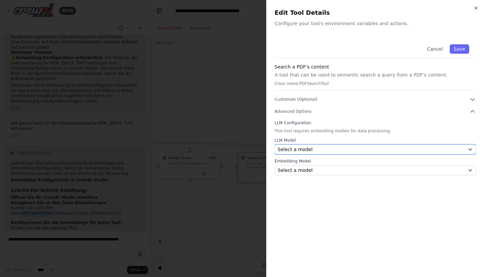
click at [307, 151] on span "Select a model" at bounding box center [295, 149] width 35 height 7
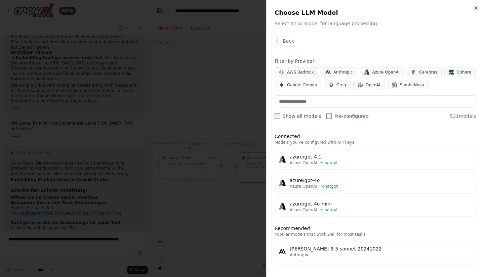
click at [317, 179] on div "azure/gpt-4o" at bounding box center [381, 180] width 182 height 7
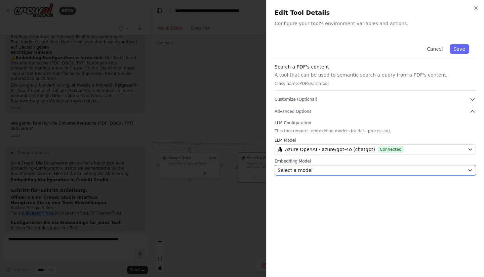
click at [321, 167] on button "Select a model" at bounding box center [375, 170] width 201 height 10
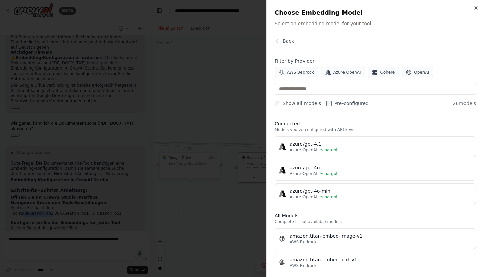
click at [323, 170] on div "azure/gpt-4o" at bounding box center [381, 167] width 182 height 7
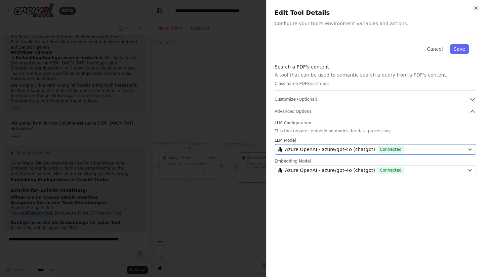
click at [344, 150] on span "Azure OpenAI - azure/gpt-4o (chatgpt)" at bounding box center [330, 149] width 90 height 7
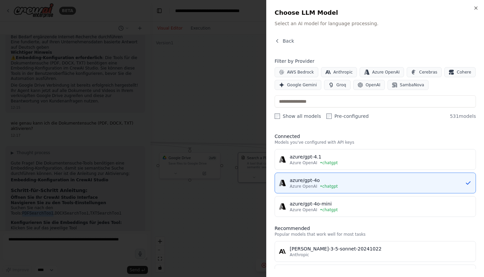
click at [331, 208] on span "• chatgpt" at bounding box center [329, 209] width 18 height 5
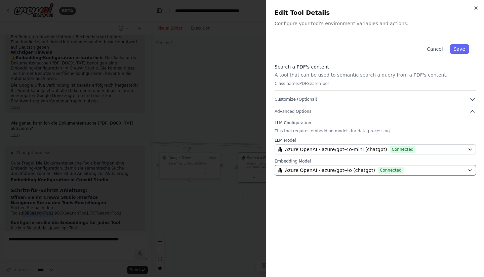
click at [317, 169] on span "Azure OpenAI - azure/gpt-4o (chatgpt)" at bounding box center [330, 170] width 90 height 7
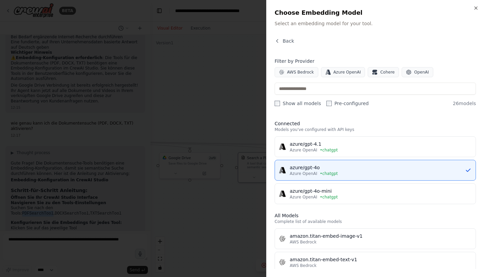
click at [322, 200] on button "azure/gpt-4o-mini Azure OpenAI • chatgpt" at bounding box center [375, 194] width 201 height 21
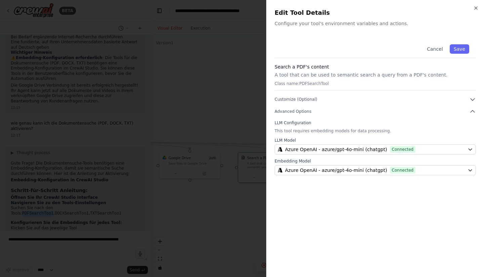
click at [461, 46] on button "Save" at bounding box center [459, 48] width 19 height 9
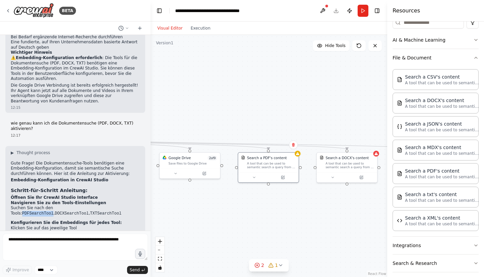
click at [283, 176] on icon at bounding box center [282, 177] width 3 height 3
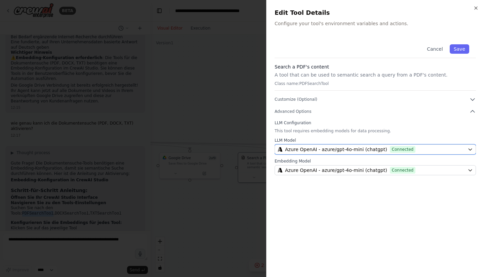
click at [303, 149] on span "Azure OpenAI - azure/gpt-4o-mini (chatgpt)" at bounding box center [336, 149] width 102 height 7
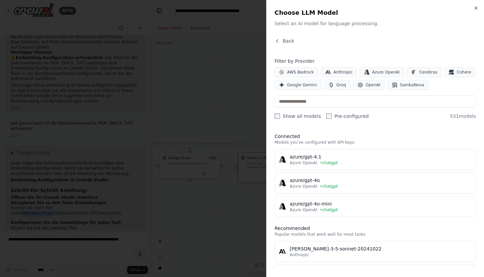
click at [343, 186] on div "Azure OpenAI • chatgpt" at bounding box center [381, 186] width 182 height 5
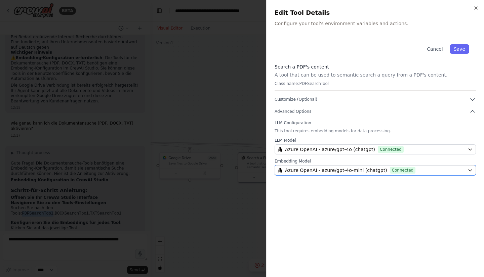
click at [387, 174] on button "Azure OpenAI - azure/gpt-4o-mini (chatgpt) Connected" at bounding box center [375, 170] width 201 height 10
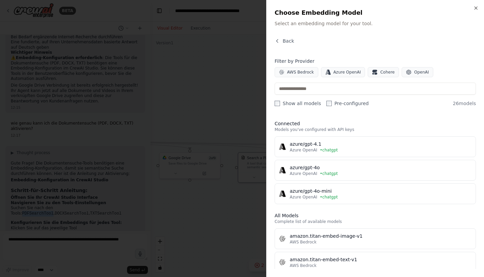
click at [355, 169] on div "azure/gpt-4o" at bounding box center [381, 167] width 182 height 7
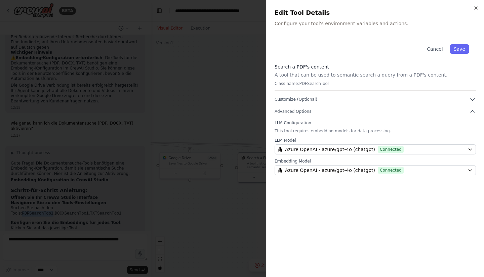
click at [457, 47] on button "Save" at bounding box center [459, 48] width 19 height 9
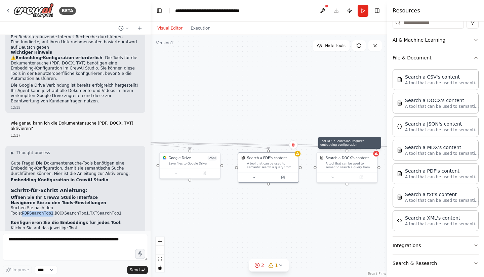
click at [376, 154] on icon at bounding box center [375, 153] width 3 height 3
click at [363, 176] on icon at bounding box center [362, 177] width 2 height 2
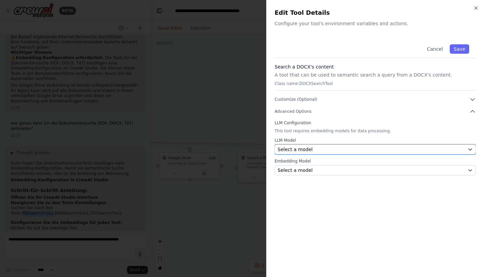
click at [321, 148] on div "Select a model" at bounding box center [371, 149] width 187 height 7
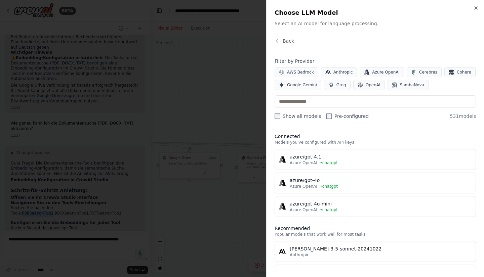
click at [325, 182] on div "azure/gpt-4o" at bounding box center [381, 180] width 182 height 7
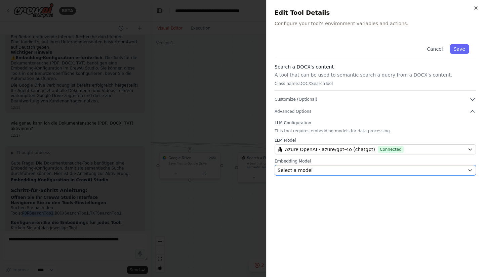
click at [329, 169] on div "Select a model" at bounding box center [371, 170] width 187 height 7
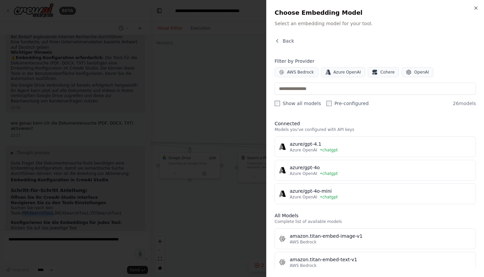
click at [340, 170] on div "azure/gpt-4o" at bounding box center [381, 167] width 182 height 7
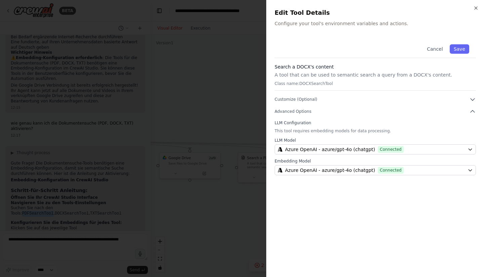
click at [458, 52] on button "Save" at bounding box center [459, 48] width 19 height 9
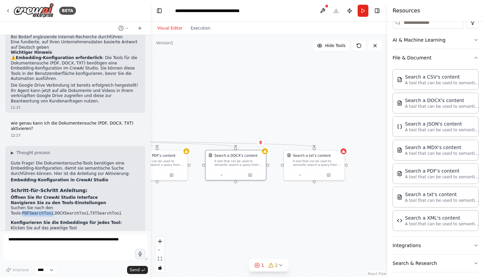
drag, startPoint x: 355, startPoint y: 216, endPoint x: 244, endPoint y: 213, distance: 111.3
click at [244, 213] on div ".deletable-edge-delete-btn { width: 20px; height: 20px; border: 0px solid #ffff…" at bounding box center [269, 156] width 237 height 242
click at [344, 153] on div at bounding box center [344, 152] width 6 height 6
click at [335, 173] on button at bounding box center [329, 175] width 28 height 6
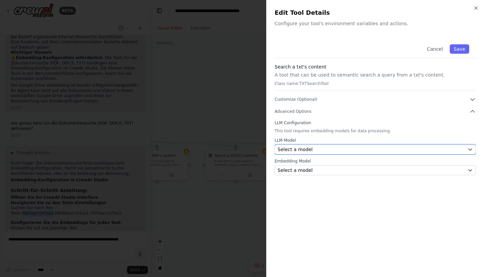
click at [349, 149] on div "Select a model" at bounding box center [371, 149] width 187 height 7
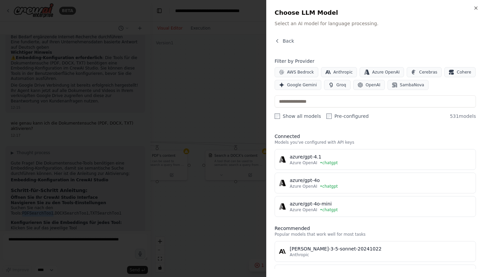
click at [349, 186] on div "Azure OpenAI • chatgpt" at bounding box center [381, 186] width 182 height 5
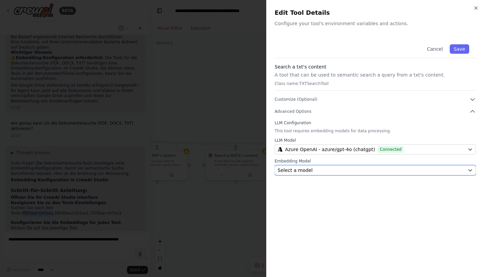
click at [331, 171] on div "Select a model" at bounding box center [371, 170] width 187 height 7
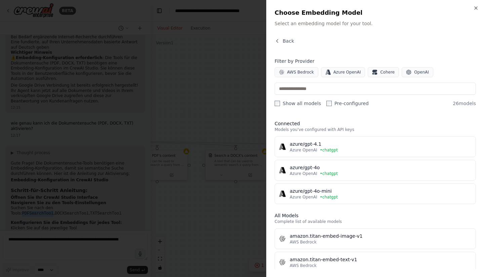
click at [360, 169] on div "azure/gpt-4o" at bounding box center [381, 167] width 182 height 7
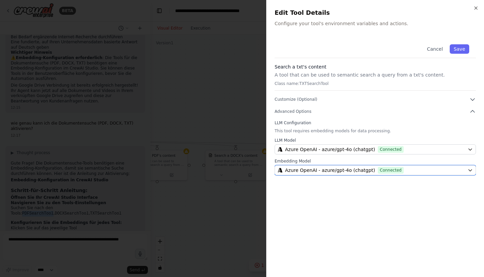
click at [378, 169] on span "Connected" at bounding box center [391, 170] width 26 height 7
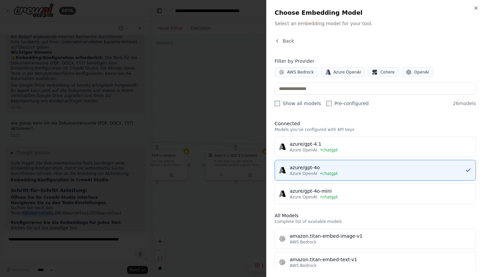
click at [333, 71] on span "Azure OpenAI" at bounding box center [347, 72] width 28 height 5
click at [414, 72] on span "OpenAI" at bounding box center [421, 72] width 15 height 5
click at [344, 74] on span "Azure OpenAI" at bounding box center [347, 72] width 28 height 5
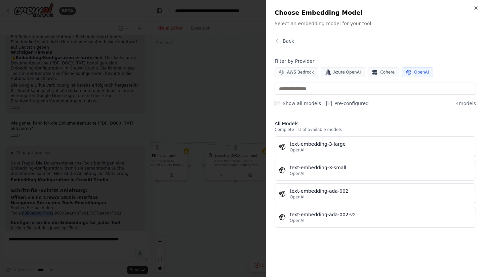
click at [409, 69] on button "OpenAI" at bounding box center [418, 72] width 32 height 10
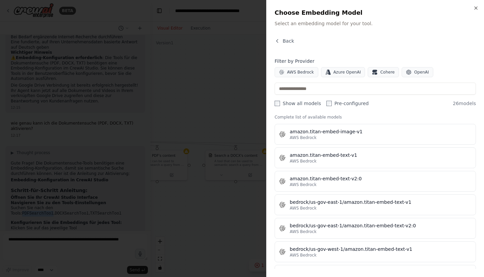
scroll to position [0, 0]
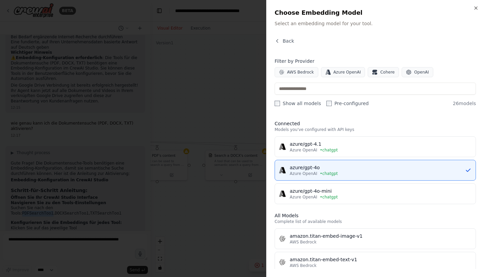
click at [374, 170] on div "azure/gpt-4o" at bounding box center [377, 167] width 175 height 7
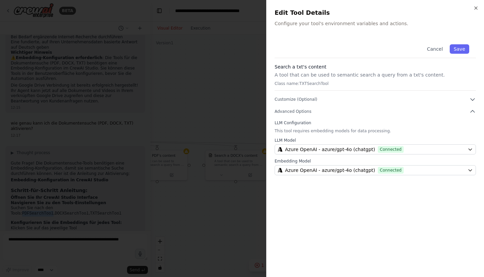
click at [316, 98] on button "Customize (Optional)" at bounding box center [375, 99] width 201 height 7
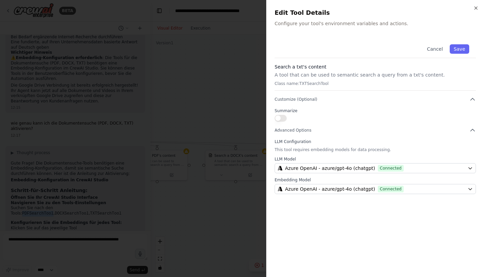
click at [316, 98] on button "Customize (Optional)" at bounding box center [375, 99] width 201 height 7
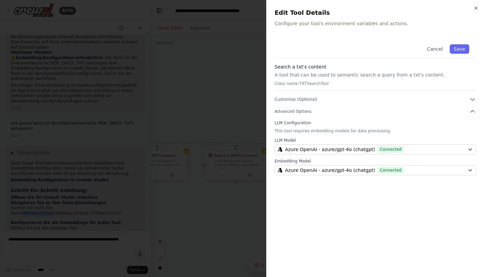
click at [303, 99] on span "Customize (Optional)" at bounding box center [296, 99] width 43 height 5
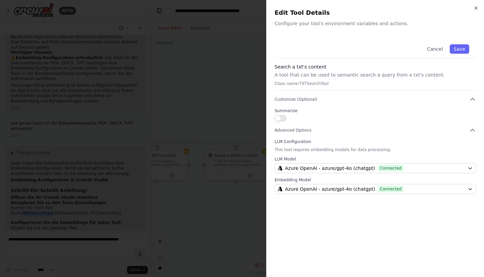
click at [284, 120] on button "button" at bounding box center [281, 118] width 12 height 7
click at [277, 116] on button "button" at bounding box center [281, 118] width 12 height 7
click at [292, 127] on button "Advanced Options" at bounding box center [375, 130] width 201 height 7
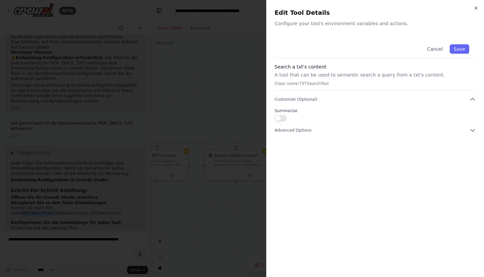
click at [471, 131] on icon "button" at bounding box center [473, 131] width 4 height 2
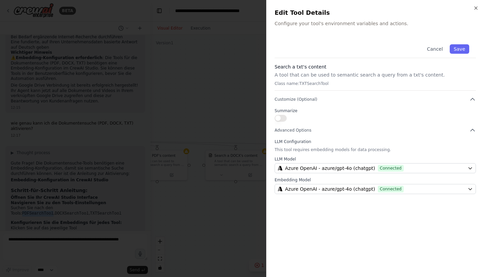
click at [471, 128] on icon "button" at bounding box center [472, 130] width 7 height 7
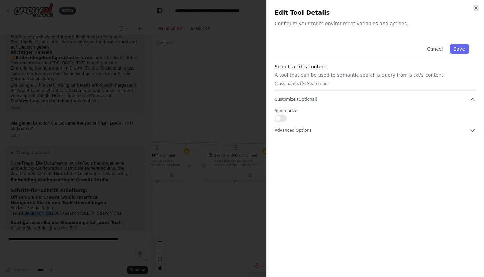
click at [284, 120] on button "button" at bounding box center [281, 118] width 12 height 7
click at [284, 118] on button "button" at bounding box center [281, 118] width 12 height 7
click at [473, 130] on icon "button" at bounding box center [472, 130] width 7 height 7
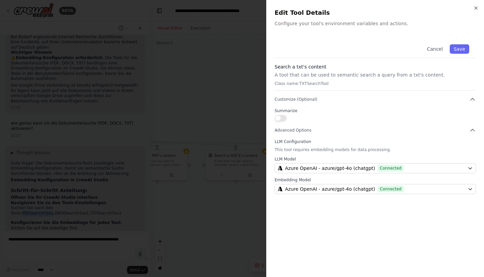
click at [453, 50] on button "Save" at bounding box center [459, 48] width 19 height 9
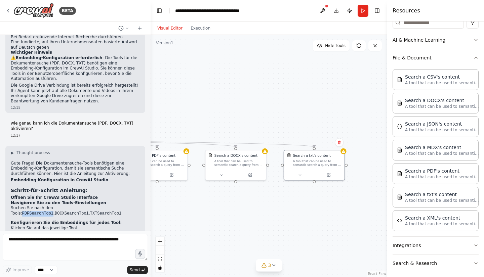
click at [276, 264] on icon at bounding box center [273, 265] width 5 height 5
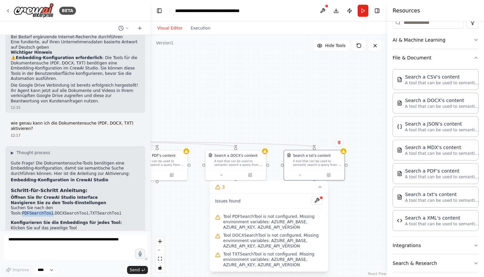
click at [323, 190] on button "3" at bounding box center [269, 187] width 118 height 12
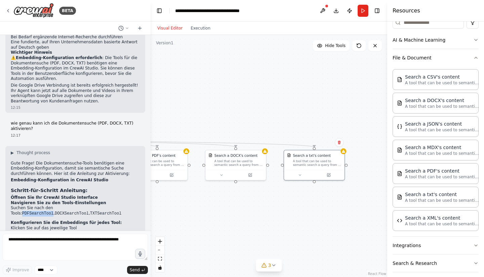
click at [465, 244] on button "Integrations" at bounding box center [436, 245] width 86 height 17
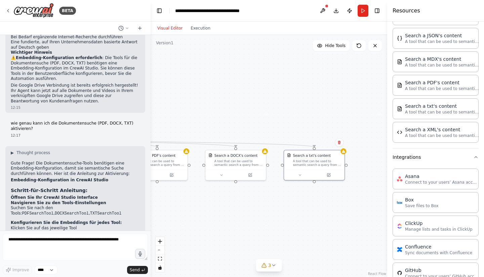
click at [474, 157] on div "Crew Task Agent Tools AI & Machine Learning File & Document Search a CSV's cont…" at bounding box center [435, 150] width 97 height 256
click at [473, 158] on icon "button" at bounding box center [475, 157] width 5 height 5
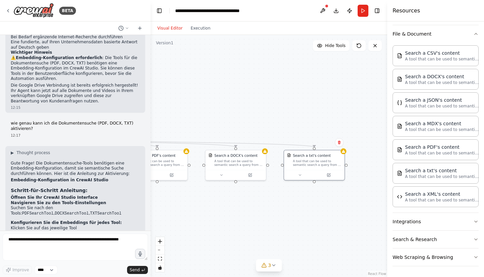
click at [473, 241] on icon "button" at bounding box center [475, 239] width 5 height 5
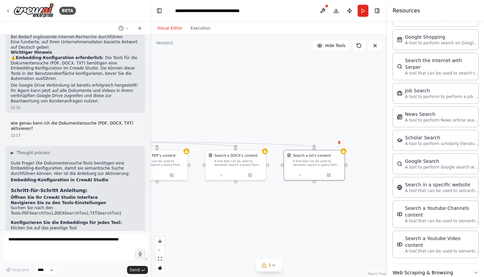
scroll to position [455, 0]
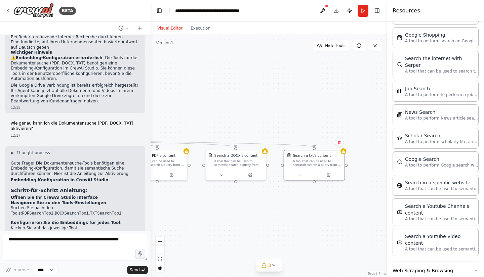
click at [463, 262] on button "Web Scraping & Browsing" at bounding box center [436, 270] width 86 height 17
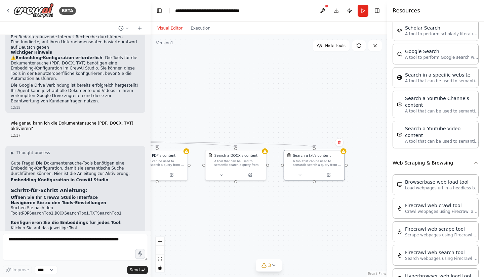
scroll to position [566, 0]
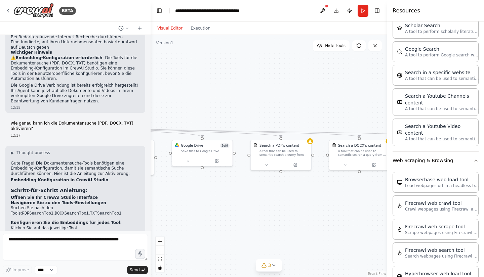
drag, startPoint x: 180, startPoint y: 211, endPoint x: 304, endPoint y: 201, distance: 124.1
click at [304, 201] on div ".deletable-edge-delete-btn { width: 20px; height: 20px; border: 0px solid #ffff…" at bounding box center [269, 156] width 237 height 242
click at [302, 130] on icon "Edge from b1c9328f-635e-487e-9761-3f0d8aee20c2 to 604e4729-d26e-4866-8312-c9d5a…" at bounding box center [265, 131] width 346 height 11
click at [263, 268] on div "3" at bounding box center [267, 265] width 10 height 7
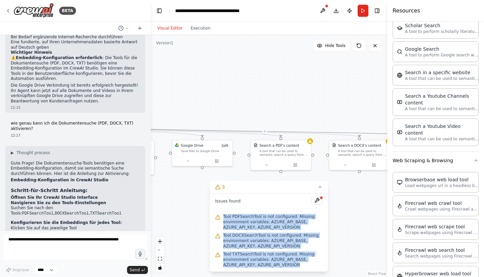
drag, startPoint x: 294, startPoint y: 267, endPoint x: 224, endPoint y: 216, distance: 87.0
click at [224, 216] on div "Issues found Tool PDFSearchTool is not configured. Missing environment variable…" at bounding box center [269, 233] width 118 height 78
copy div "Tool PDFSearchTool is not configured. Missing environment variables: AZURE_API_…"
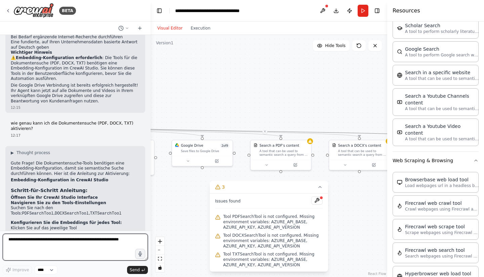
click at [75, 245] on textarea at bounding box center [75, 247] width 145 height 27
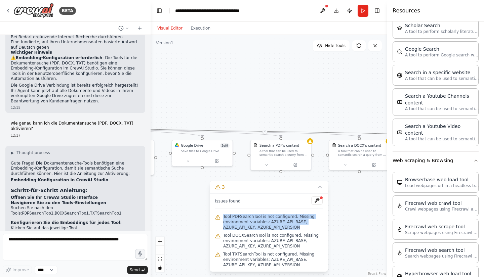
drag, startPoint x: 295, startPoint y: 227, endPoint x: 219, endPoint y: 217, distance: 77.3
click at [219, 217] on div "Tool PDFSearchTool is not configured. Missing environment variables: AZURE_API_…" at bounding box center [269, 222] width 108 height 19
copy span "Tool PDFSearchTool is not configured. Missing environment variables: AZURE_API_…"
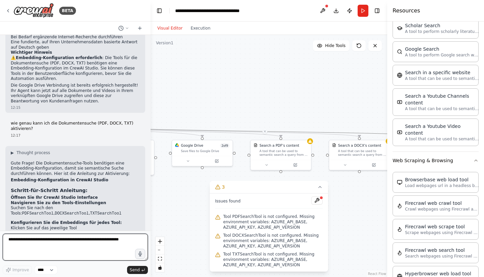
drag, startPoint x: 29, startPoint y: 244, endPoint x: 52, endPoint y: 247, distance: 23.1
click at [31, 245] on textarea at bounding box center [75, 247] width 145 height 27
paste textarea "**********"
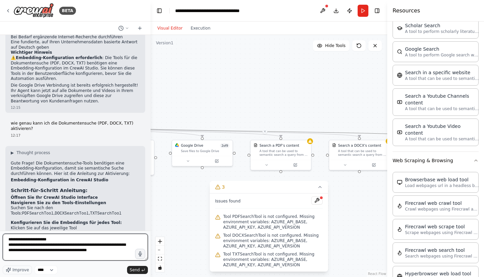
type textarea "**********"
click at [133, 269] on span "Send" at bounding box center [135, 270] width 10 height 5
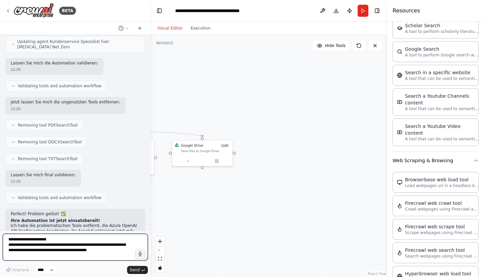
scroll to position [2098, 0]
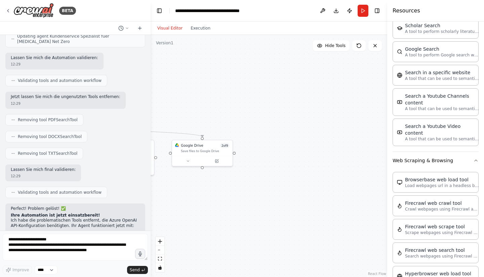
click at [362, 9] on button "Run" at bounding box center [363, 11] width 11 height 12
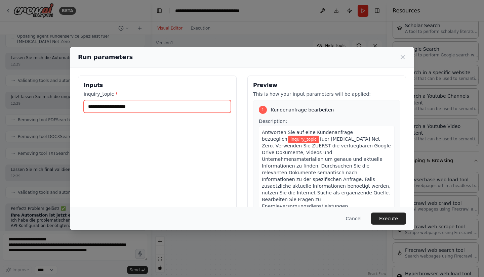
click at [128, 108] on input "inquiry_topic *" at bounding box center [157, 106] width 147 height 13
click at [403, 54] on div "Run parameters" at bounding box center [242, 56] width 328 height 9
click at [403, 56] on icon at bounding box center [402, 57] width 7 height 7
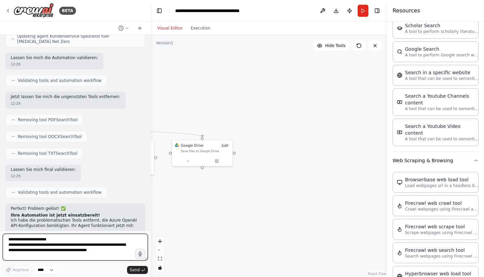
click at [54, 246] on textarea "**********" at bounding box center [75, 247] width 145 height 27
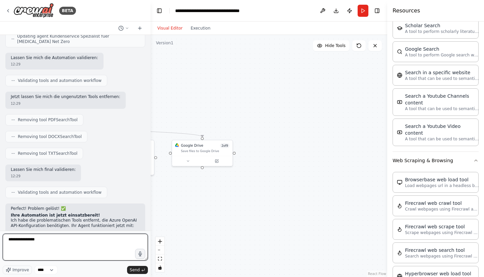
type textarea "**********"
click at [133, 268] on span "Send" at bounding box center [135, 270] width 10 height 5
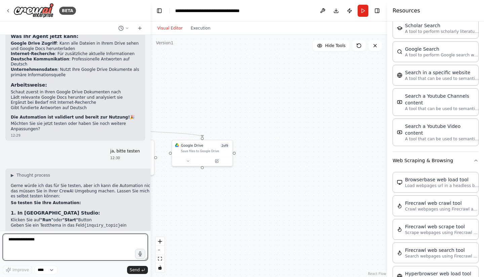
scroll to position [2336, 0]
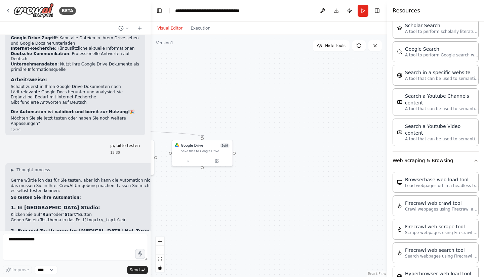
click at [364, 11] on button "Run" at bounding box center [363, 11] width 11 height 12
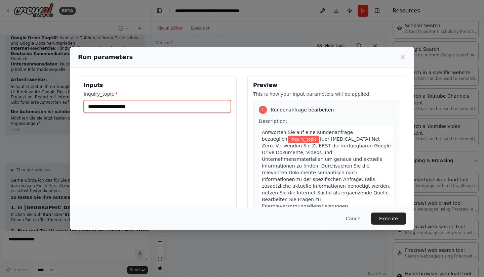
click at [105, 106] on input "inquiry_topic *" at bounding box center [157, 106] width 147 height 13
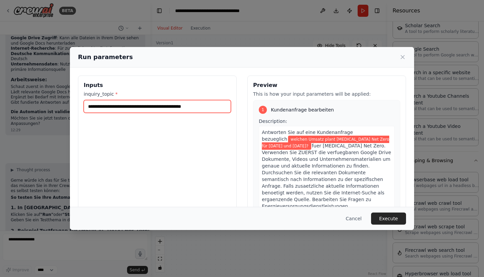
type input "**********"
click at [393, 218] on button "Execute" at bounding box center [388, 219] width 35 height 12
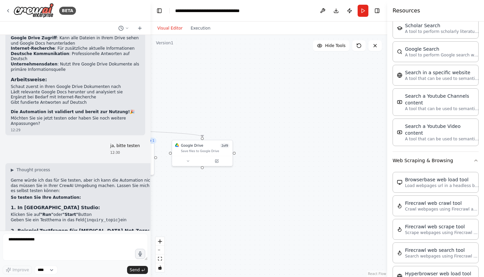
click at [196, 25] on button "Execution" at bounding box center [201, 28] width 28 height 8
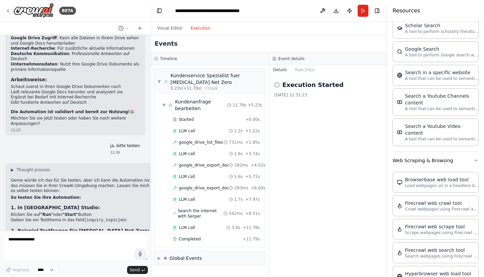
click at [174, 31] on button "Visual Editor" at bounding box center [169, 28] width 33 height 8
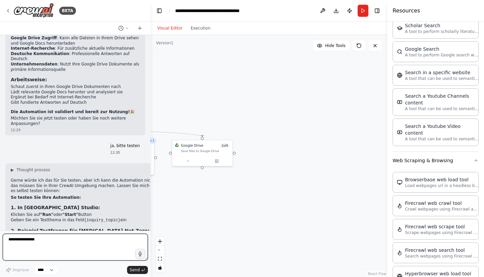
click at [64, 246] on textarea "**********" at bounding box center [75, 247] width 145 height 27
click at [201, 27] on button "Execution" at bounding box center [201, 28] width 28 height 8
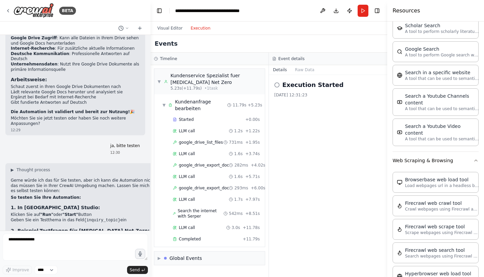
click at [162, 83] on div "▼ Kundenservice Spezialist fuer Plan-B Net Zero 5.23s (+11.79s) • 1 task" at bounding box center [210, 81] width 104 height 19
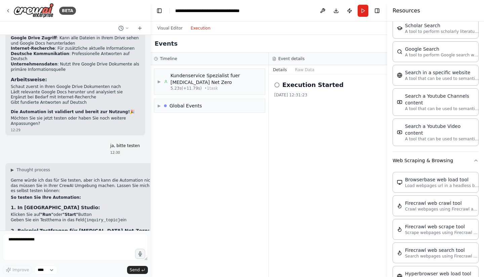
click at [160, 82] on span "▶" at bounding box center [159, 81] width 3 height 5
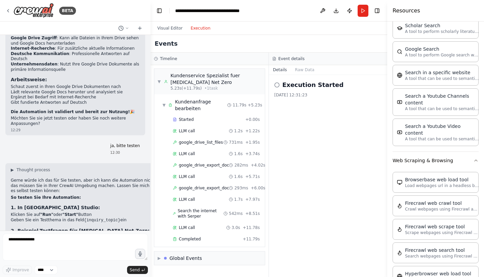
click at [202, 107] on div "Kundenanfrage bearbeiten" at bounding box center [201, 104] width 52 height 13
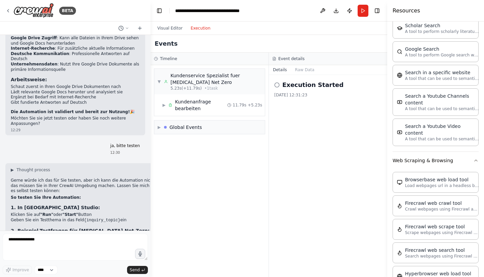
click at [202, 107] on div "Kundenanfrage bearbeiten" at bounding box center [201, 104] width 52 height 13
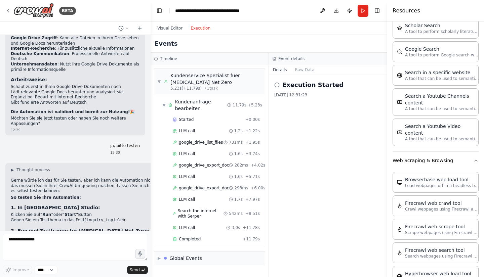
click at [196, 239] on span "Completed" at bounding box center [190, 239] width 22 height 5
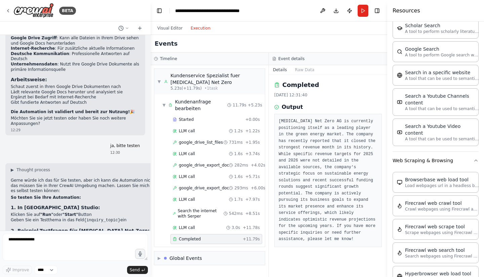
click at [197, 227] on div "LLM call 3.0s + 11.78s" at bounding box center [216, 227] width 87 height 5
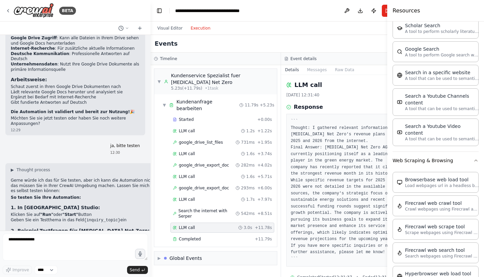
click at [207, 240] on div "Completed" at bounding box center [212, 239] width 79 height 5
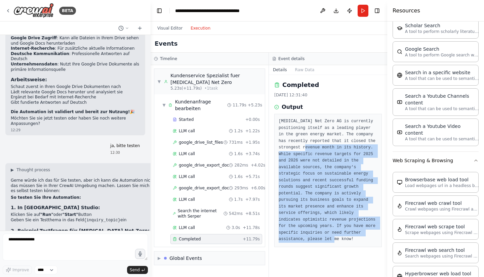
drag, startPoint x: 358, startPoint y: 229, endPoint x: 298, endPoint y: 151, distance: 98.7
click at [298, 151] on pre "Plan-B Net Zero AG is currently positioning itself as a leading player in the g…" at bounding box center [328, 180] width 99 height 125
click at [344, 146] on pre "Plan-B Net Zero AG is currently positioning itself as a leading player in the g…" at bounding box center [328, 180] width 99 height 125
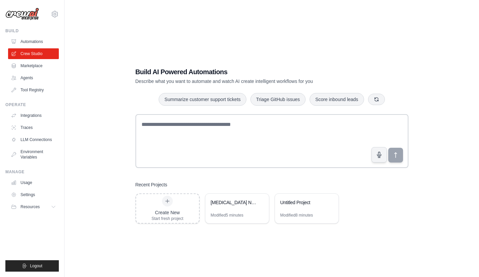
click at [41, 86] on link "Tool Registry" at bounding box center [33, 90] width 51 height 11
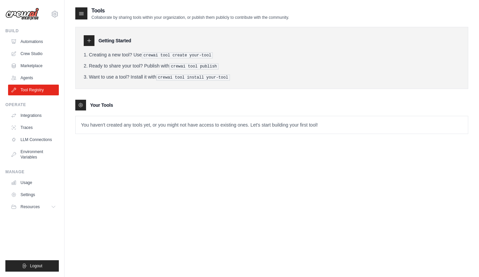
click at [89, 42] on icon at bounding box center [88, 40] width 5 height 5
click at [90, 40] on icon at bounding box center [88, 40] width 5 height 5
click at [108, 38] on h3 "Getting Started" at bounding box center [114, 40] width 33 height 7
drag, startPoint x: 96, startPoint y: 42, endPoint x: 89, endPoint y: 42, distance: 6.4
click at [94, 42] on div "Getting Started" at bounding box center [272, 40] width 376 height 11
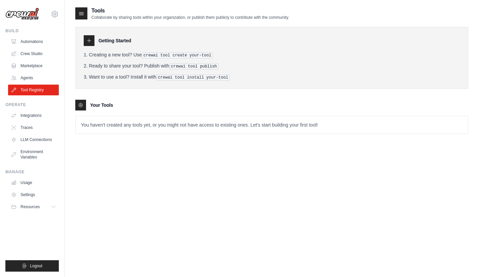
click at [84, 41] on div at bounding box center [89, 40] width 11 height 11
click at [189, 55] on pre "crewai tool create your-tool" at bounding box center [177, 55] width 71 height 6
click at [84, 105] on div at bounding box center [80, 105] width 11 height 11
click at [115, 129] on p "You haven't created any tools yet, or you might not have access to existing one…" at bounding box center [272, 124] width 392 height 17
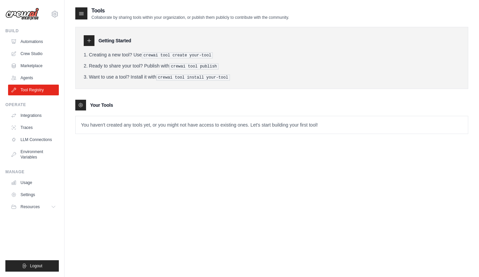
click at [87, 41] on icon at bounding box center [88, 40] width 5 height 5
drag, startPoint x: 87, startPoint y: 41, endPoint x: 92, endPoint y: 41, distance: 5.0
click at [87, 41] on icon at bounding box center [88, 40] width 5 height 5
click at [117, 41] on h3 "Getting Started" at bounding box center [114, 40] width 33 height 7
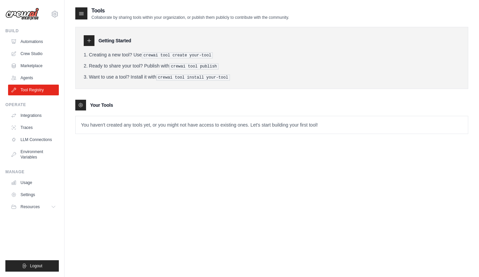
click at [117, 41] on h3 "Getting Started" at bounding box center [114, 40] width 33 height 7
drag, startPoint x: 147, startPoint y: 39, endPoint x: 116, endPoint y: 42, distance: 31.4
click at [147, 40] on div "Getting Started" at bounding box center [272, 40] width 376 height 11
drag, startPoint x: 197, startPoint y: 52, endPoint x: 190, endPoint y: 54, distance: 7.2
click at [197, 52] on li "Creating a new tool? Use crewai tool create your-tool" at bounding box center [272, 54] width 376 height 7
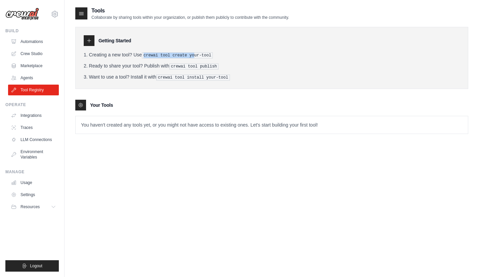
drag, startPoint x: 165, startPoint y: 55, endPoint x: 151, endPoint y: 56, distance: 14.2
click at [165, 56] on pre "crewai tool create your-tool" at bounding box center [177, 55] width 71 height 6
click at [92, 56] on li "Creating a new tool? Use crewai tool create your-tool" at bounding box center [272, 54] width 376 height 7
click at [79, 104] on icon at bounding box center [81, 105] width 4 height 4
click at [110, 103] on h3 "Your Tools" at bounding box center [101, 105] width 23 height 7
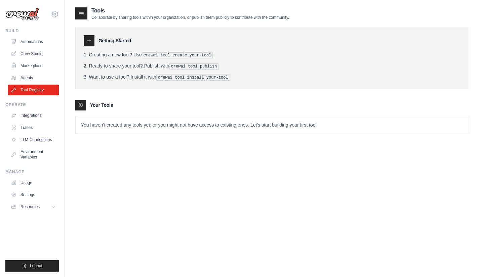
click at [89, 42] on icon at bounding box center [88, 40] width 3 height 3
click at [84, 18] on div at bounding box center [81, 13] width 12 height 12
click at [84, 17] on div at bounding box center [81, 13] width 12 height 12
click at [93, 43] on div at bounding box center [89, 40] width 11 height 11
click at [108, 41] on h3 "Getting Started" at bounding box center [114, 40] width 33 height 7
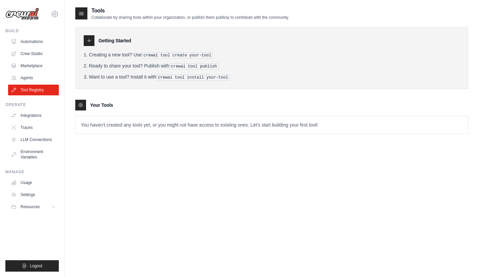
click at [95, 43] on div "Getting Started" at bounding box center [272, 40] width 376 height 11
click at [87, 40] on icon at bounding box center [88, 40] width 5 height 5
click at [89, 47] on div "Getting Started Creating a new tool? Use crewai tool create your-tool Ready to …" at bounding box center [271, 58] width 393 height 62
click at [34, 88] on link "Tool Registry" at bounding box center [33, 90] width 51 height 11
drag, startPoint x: 99, startPoint y: 121, endPoint x: 130, endPoint y: 138, distance: 35.8
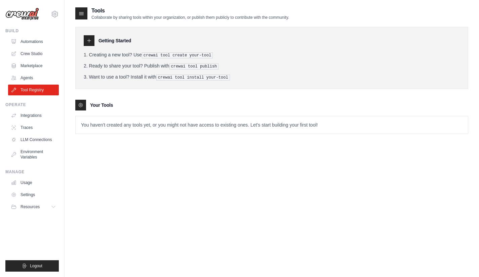
click at [99, 121] on p "You haven't created any tools yet, or you might not have access to existing one…" at bounding box center [272, 124] width 392 height 17
click at [147, 124] on p "You haven't created any tools yet, or you might not have access to existing one…" at bounding box center [272, 124] width 392 height 17
click at [199, 123] on p "You haven't created any tools yet, or you might not have access to existing one…" at bounding box center [272, 124] width 392 height 17
drag, startPoint x: 380, startPoint y: 123, endPoint x: 43, endPoint y: 129, distance: 336.9
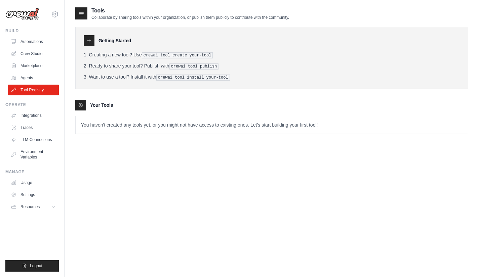
click at [43, 129] on div "stefangrungwa@gmail.com Settings Build Automations Crew Studio" at bounding box center [239, 145] width 479 height 291
click at [166, 126] on p "You haven't created any tools yet, or you might not have access to existing one…" at bounding box center [272, 124] width 392 height 17
click at [365, 123] on p "You haven't created any tools yet, or you might not have access to existing one…" at bounding box center [272, 124] width 392 height 17
drag, startPoint x: 313, startPoint y: 126, endPoint x: 175, endPoint y: 57, distance: 153.5
click at [306, 127] on p "You haven't created any tools yet, or you might not have access to existing one…" at bounding box center [272, 124] width 392 height 17
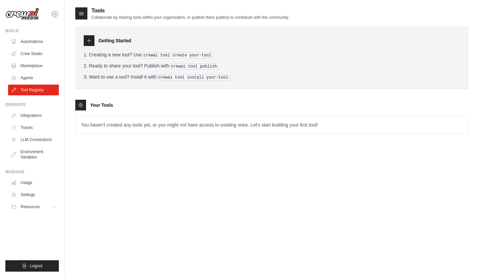
click at [95, 14] on h2 "Tools" at bounding box center [190, 11] width 198 height 8
click at [81, 14] on icon at bounding box center [81, 13] width 4 height 3
drag, startPoint x: 209, startPoint y: 22, endPoint x: 208, endPoint y: 28, distance: 6.1
click at [209, 23] on div "Getting Started Creating a new tool? Use crewai tool create your-tool Ready to …" at bounding box center [271, 77] width 393 height 114
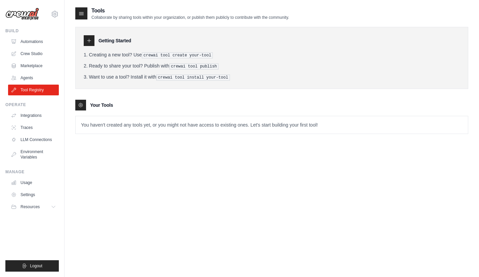
drag, startPoint x: 146, startPoint y: 47, endPoint x: 162, endPoint y: 54, distance: 17.9
click at [148, 48] on div "Getting Started Creating a new tool? Use crewai tool create your-tool Ready to …" at bounding box center [271, 58] width 393 height 62
click at [162, 54] on pre "crewai tool create your-tool" at bounding box center [177, 55] width 71 height 6
click at [194, 55] on pre "crewai tool create your-tool" at bounding box center [177, 55] width 71 height 6
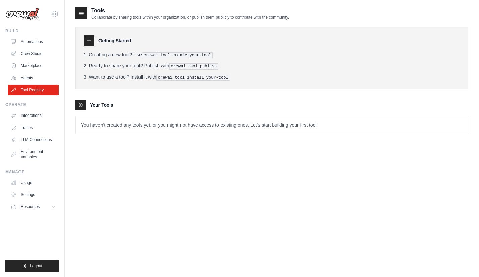
click at [181, 55] on pre "crewai tool create your-tool" at bounding box center [177, 55] width 71 height 6
drag, startPoint x: 218, startPoint y: 52, endPoint x: 171, endPoint y: 56, distance: 47.2
click at [171, 56] on li "Creating a new tool? Use crewai tool create your-tool" at bounding box center [272, 54] width 376 height 7
click at [171, 56] on pre "crewai tool create your-tool" at bounding box center [177, 55] width 71 height 6
drag, startPoint x: 115, startPoint y: 61, endPoint x: 133, endPoint y: 58, distance: 18.7
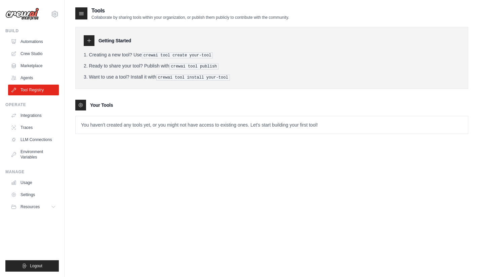
click at [118, 61] on ol "Creating a new tool? Use crewai tool create your-tool Ready to share your tool?…" at bounding box center [272, 65] width 376 height 29
click at [149, 55] on pre "crewai tool create your-tool" at bounding box center [177, 55] width 71 height 6
click at [83, 38] on div "Getting Started Creating a new tool? Use crewai tool create your-tool Ready to …" at bounding box center [271, 58] width 393 height 62
click at [90, 44] on div at bounding box center [89, 40] width 11 height 11
click at [30, 210] on button "Resources" at bounding box center [33, 207] width 51 height 11
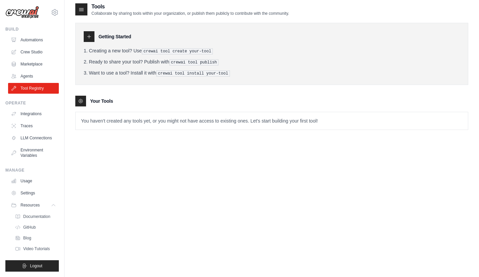
scroll to position [4, 0]
click at [34, 190] on link "Settings" at bounding box center [33, 193] width 51 height 11
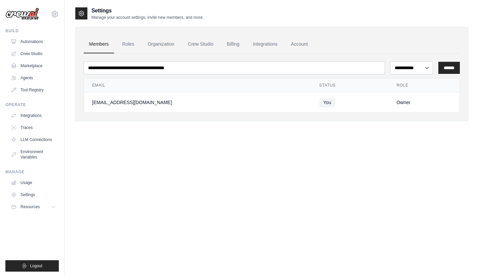
click at [273, 45] on link "Integrations" at bounding box center [264, 44] width 35 height 18
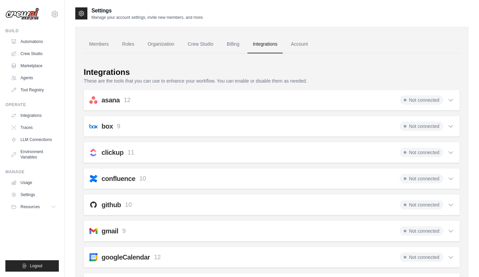
click at [219, 46] on link "Crew Studio" at bounding box center [201, 44] width 36 height 18
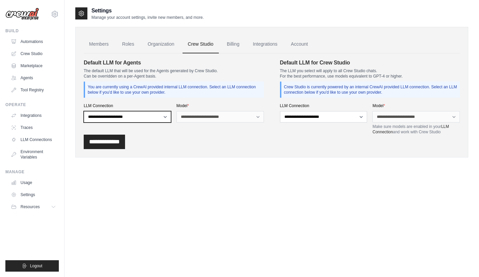
click at [97, 116] on select "**********" at bounding box center [127, 116] width 87 height 11
select select "******"
click at [84, 111] on select "**********" at bounding box center [127, 116] width 87 height 11
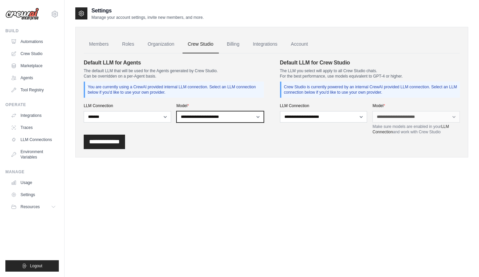
click at [200, 116] on select "**********" at bounding box center [219, 116] width 87 height 11
select select "**********"
click at [176, 111] on select "**********" at bounding box center [219, 116] width 87 height 11
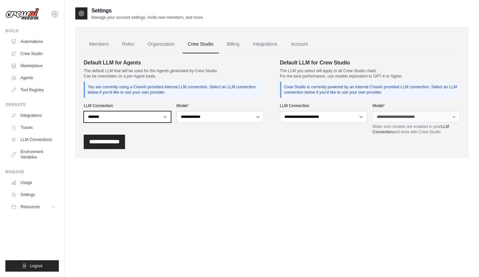
click at [140, 116] on select "**********" at bounding box center [127, 116] width 87 height 11
select select
click at [84, 111] on select "**********" at bounding box center [127, 116] width 87 height 11
click at [213, 138] on div "**********" at bounding box center [272, 142] width 376 height 14
click at [274, 42] on link "Integrations" at bounding box center [264, 44] width 35 height 18
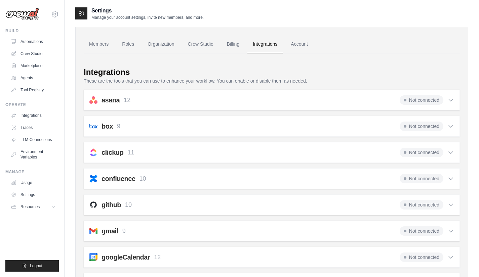
click at [34, 43] on link "Automations" at bounding box center [33, 41] width 51 height 11
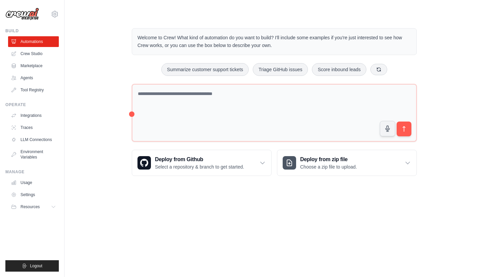
click at [41, 52] on link "Crew Studio" at bounding box center [33, 53] width 51 height 11
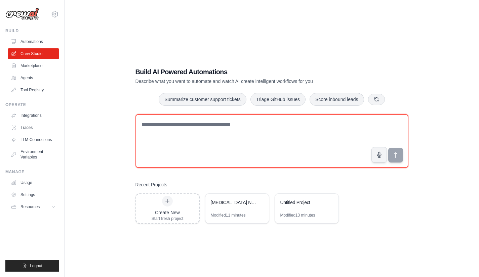
click at [200, 132] on textarea at bounding box center [271, 141] width 273 height 54
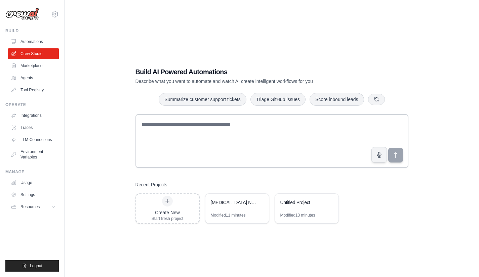
drag, startPoint x: 32, startPoint y: 66, endPoint x: 37, endPoint y: 67, distance: 4.7
click at [32, 66] on link "Marketplace" at bounding box center [33, 66] width 51 height 11
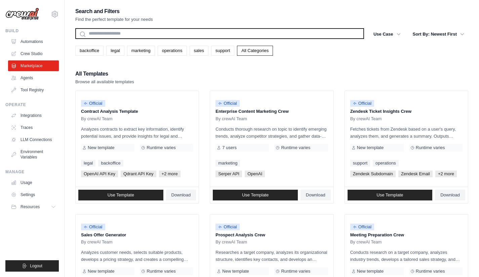
paste input "**********"
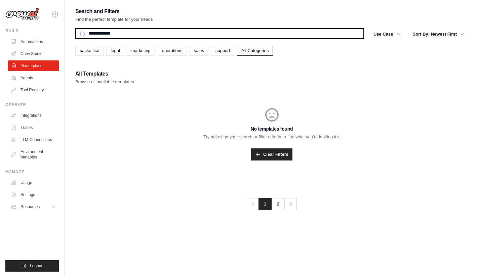
type input "**********"
click at [75, 39] on button "Search" at bounding box center [75, 39] width 0 height 0
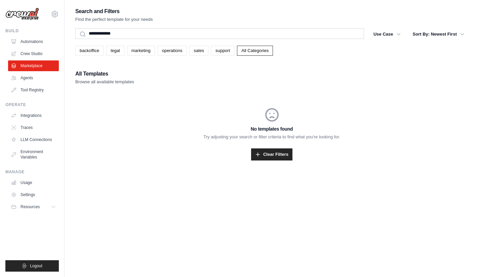
click at [36, 116] on link "Integrations" at bounding box center [33, 115] width 51 height 11
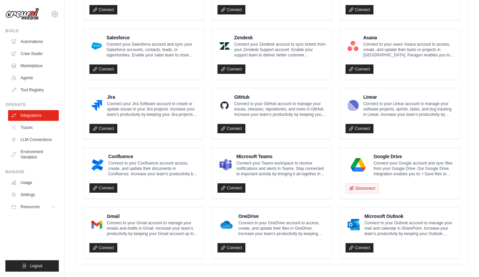
scroll to position [353, 0]
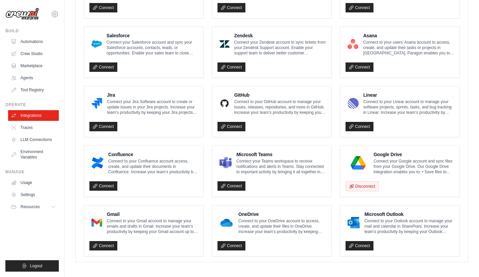
click at [27, 156] on link "Environment Variables" at bounding box center [33, 155] width 51 height 16
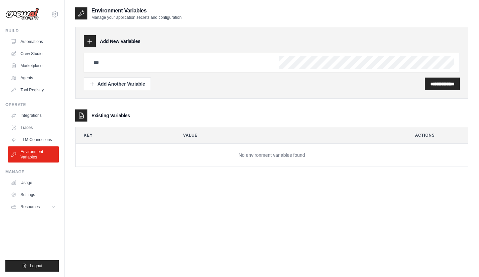
click at [37, 87] on link "Tool Registry" at bounding box center [33, 90] width 51 height 11
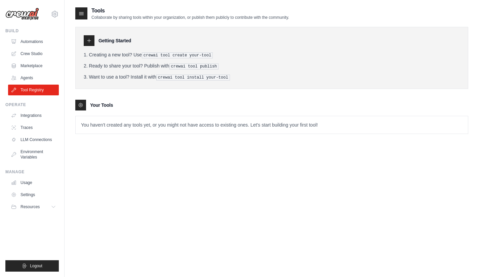
click at [81, 43] on div "Getting Started Creating a new tool? Use crewai tool create your-tool Ready to …" at bounding box center [271, 58] width 393 height 62
click at [93, 40] on div at bounding box center [89, 40] width 11 height 11
click at [127, 41] on h3 "Getting Started" at bounding box center [114, 40] width 33 height 7
drag, startPoint x: 98, startPoint y: 108, endPoint x: 88, endPoint y: 107, distance: 10.2
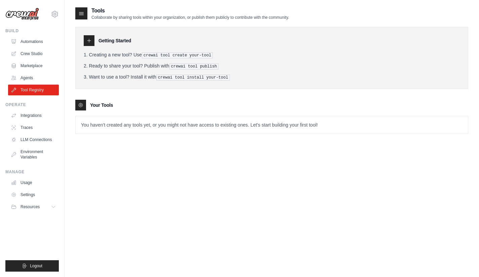
click at [97, 108] on div "Your Tools" at bounding box center [271, 105] width 393 height 11
click at [80, 106] on icon at bounding box center [80, 105] width 5 height 5
click at [84, 12] on icon at bounding box center [81, 13] width 7 height 7
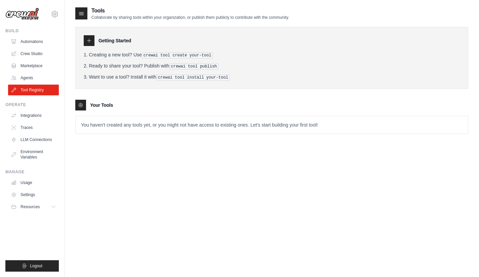
drag, startPoint x: 131, startPoint y: 15, endPoint x: 133, endPoint y: 19, distance: 4.8
click at [131, 16] on p "Collaborate by sharing tools within your organization, or publish them publicly…" at bounding box center [190, 17] width 198 height 5
click at [36, 53] on link "Crew Studio" at bounding box center [33, 53] width 51 height 11
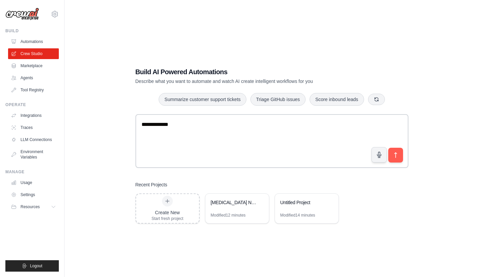
click at [142, 126] on textarea "**********" at bounding box center [271, 141] width 273 height 54
type textarea "**********"
click at [400, 157] on button "submit" at bounding box center [395, 155] width 15 height 15
